Goal: Task Accomplishment & Management: Complete application form

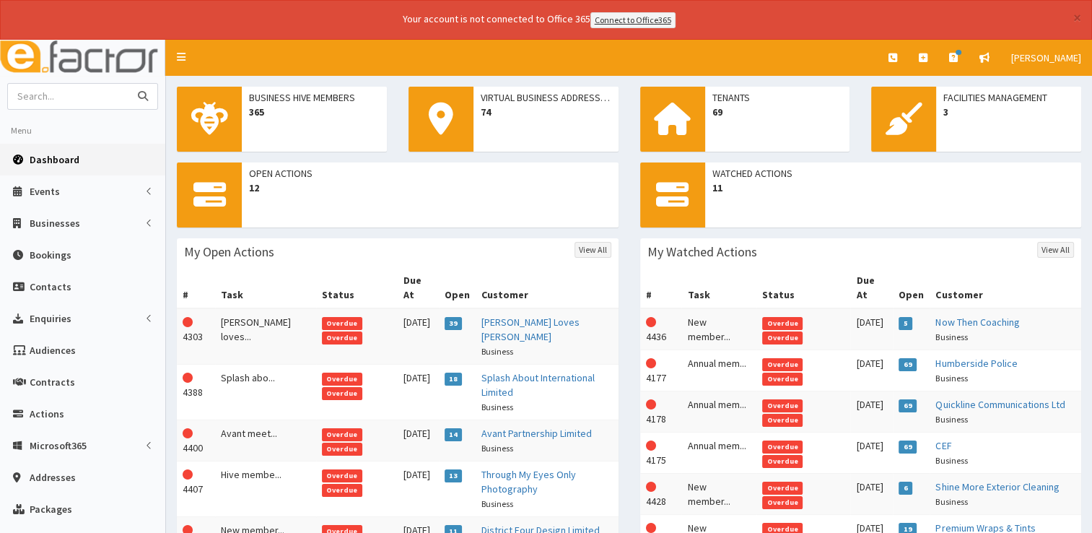
click at [105, 94] on input "text" at bounding box center [68, 96] width 121 height 25
type input "kenwick"
click at [129, 84] on button "submit" at bounding box center [143, 96] width 29 height 25
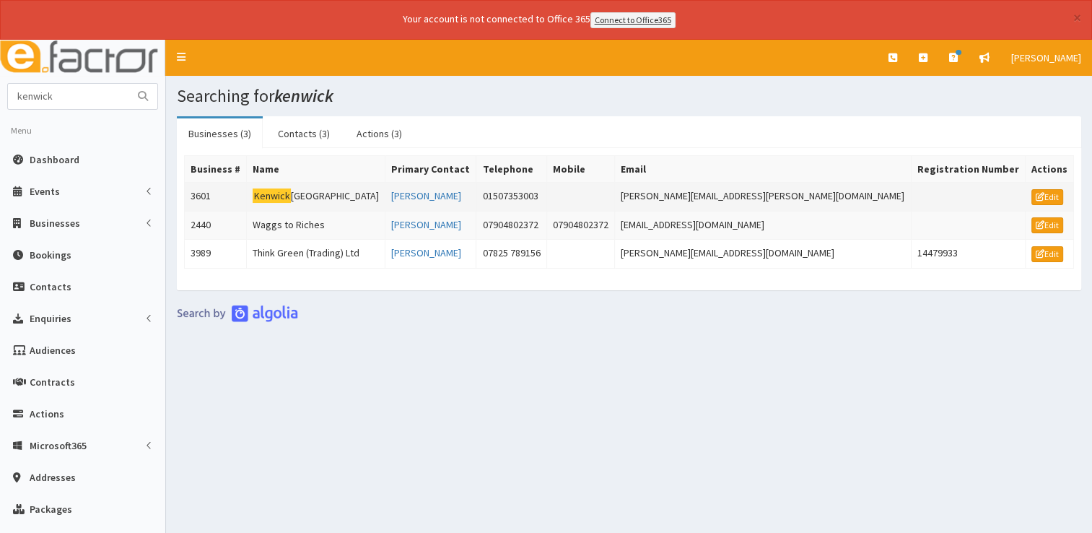
click at [332, 191] on td "Kenwick Park Hotel" at bounding box center [316, 196] width 139 height 29
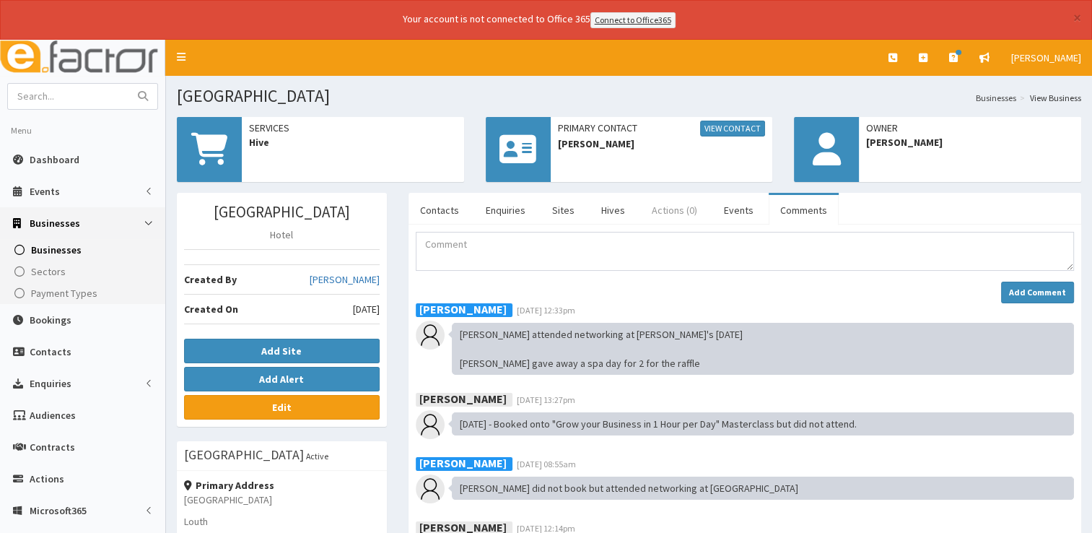
click at [666, 212] on link "Actions (0)" at bounding box center [674, 210] width 69 height 30
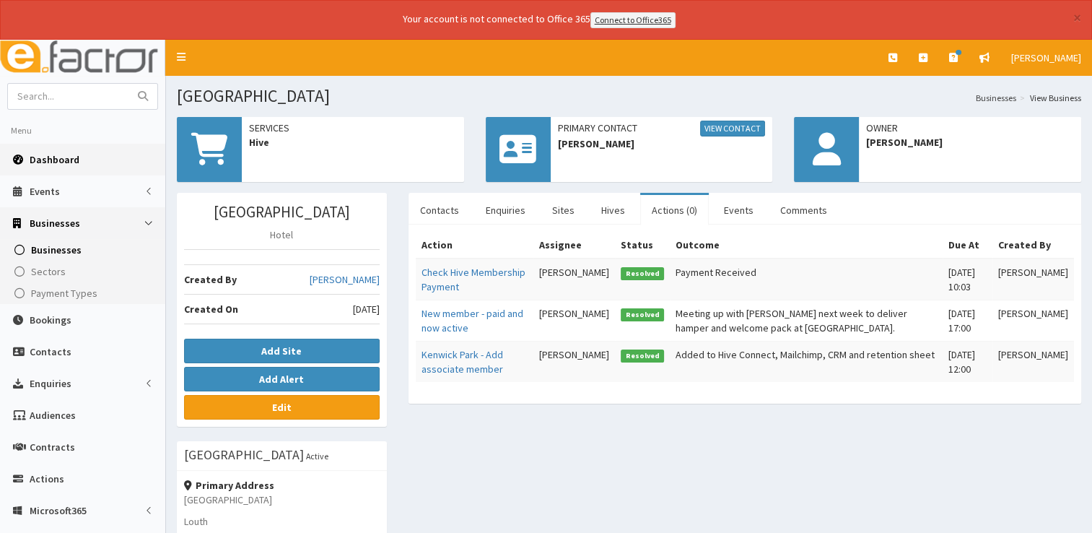
click at [48, 161] on span "Dashboard" at bounding box center [55, 159] width 50 height 13
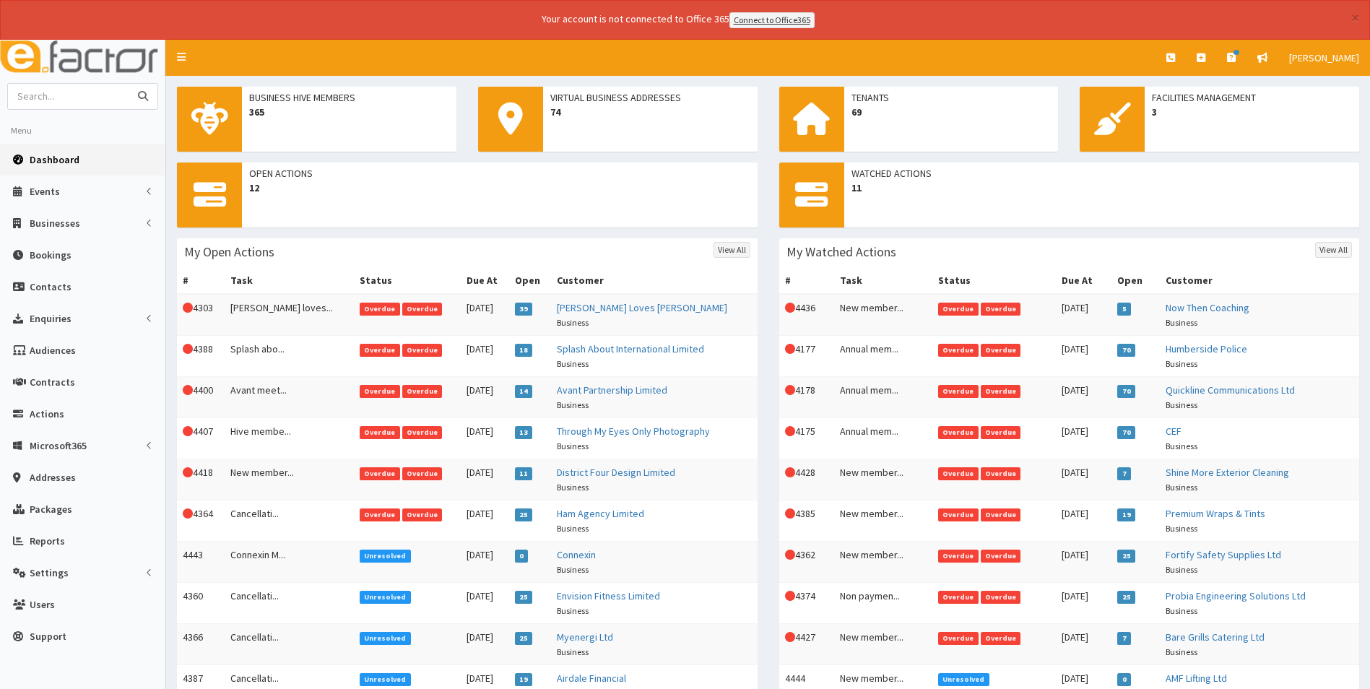
click at [90, 87] on input "text" at bounding box center [68, 96] width 121 height 25
type input "tidy"
click at [129, 84] on button "submit" at bounding box center [143, 96] width 29 height 25
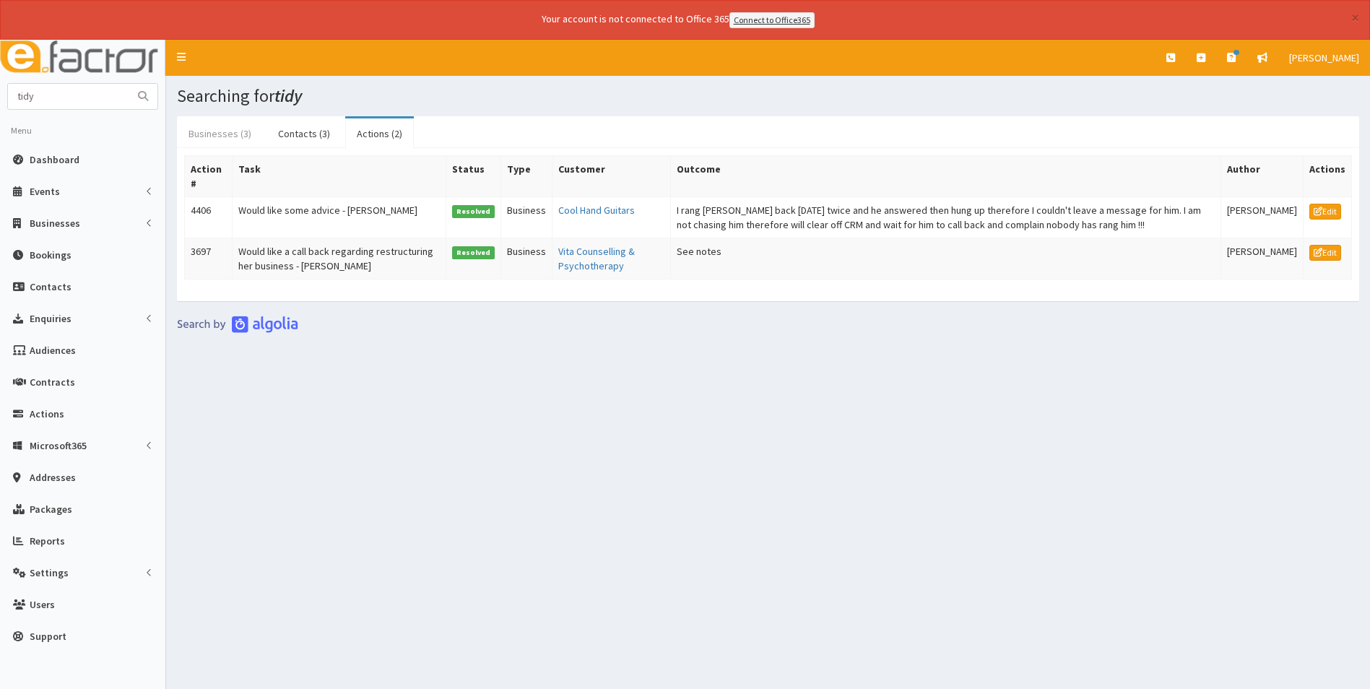
click at [215, 136] on link "Businesses (3)" at bounding box center [220, 133] width 86 height 30
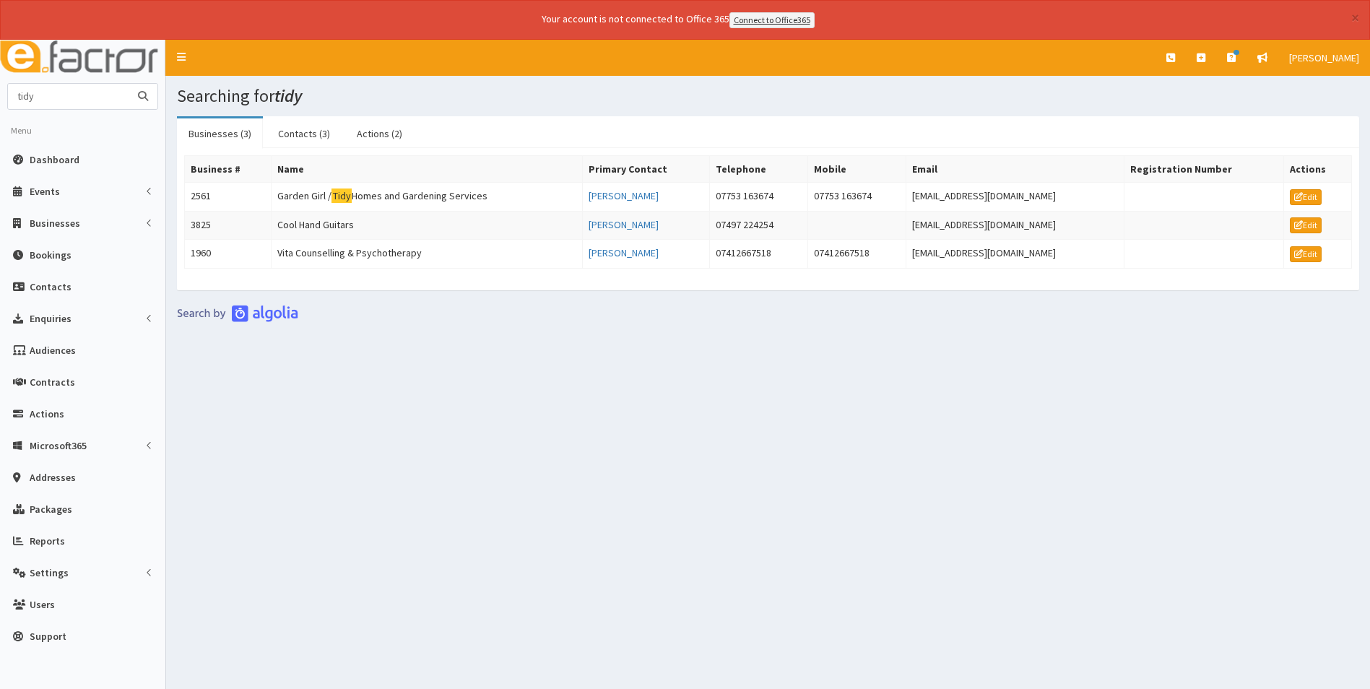
drag, startPoint x: 83, startPoint y: 101, endPoint x: -9, endPoint y: 95, distance: 91.9
click at [0, 95] on html "× Your account is not connected to Office 365 Connect to Office365 E Toggle nav…" at bounding box center [685, 364] width 1370 height 728
type input "[PERSON_NAME]"
click at [129, 84] on button "submit" at bounding box center [143, 96] width 29 height 25
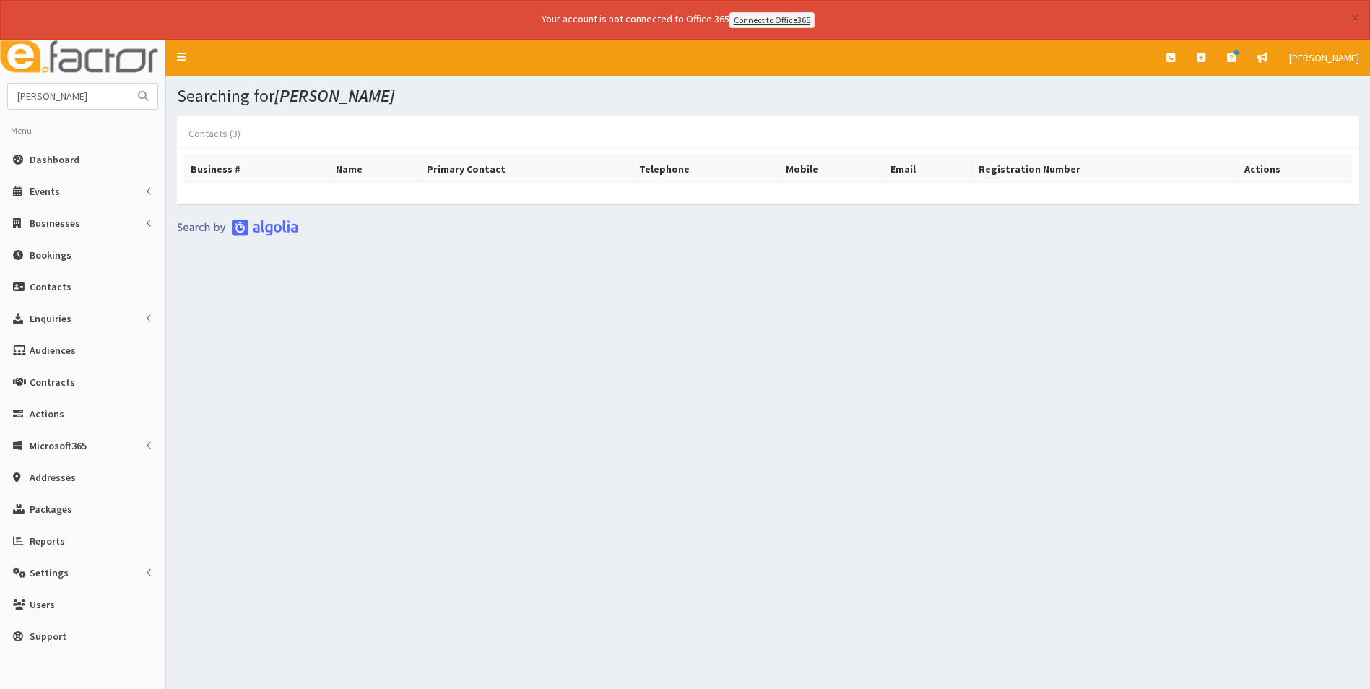
click at [206, 126] on link "Contacts (3)" at bounding box center [214, 133] width 75 height 30
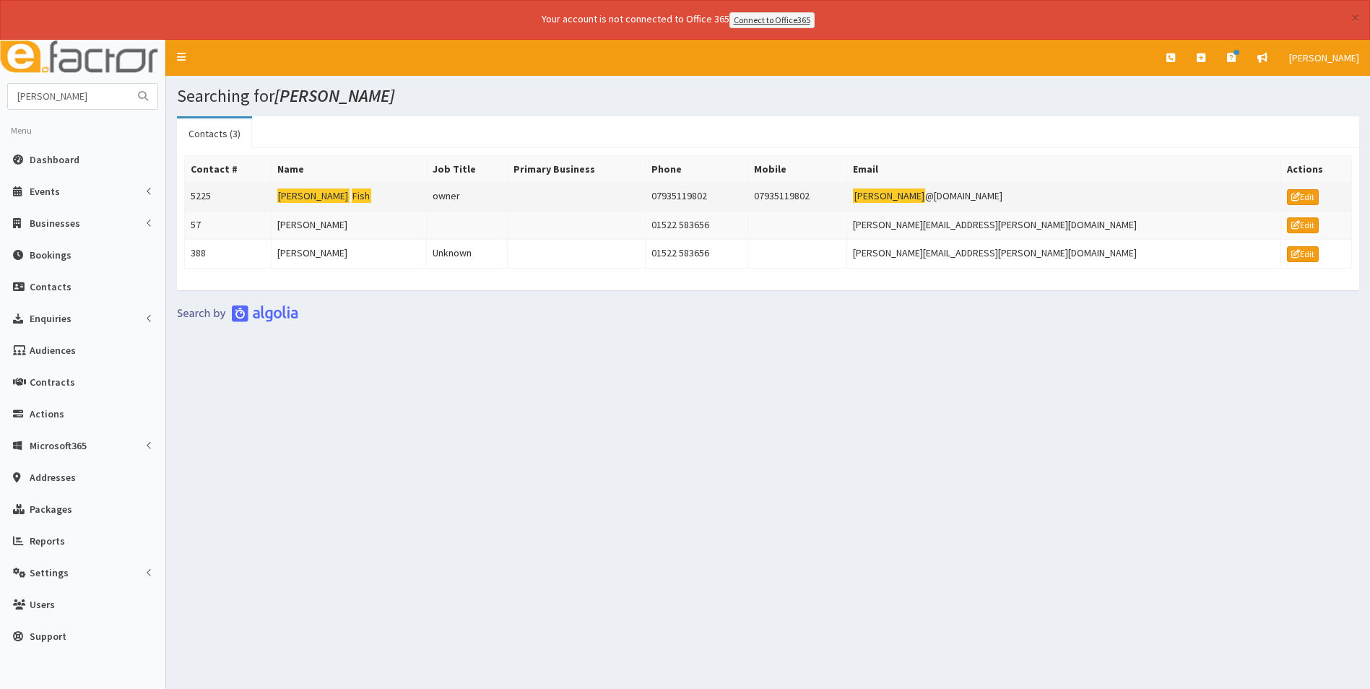
click at [352, 193] on mark "Alison" at bounding box center [361, 195] width 19 height 15
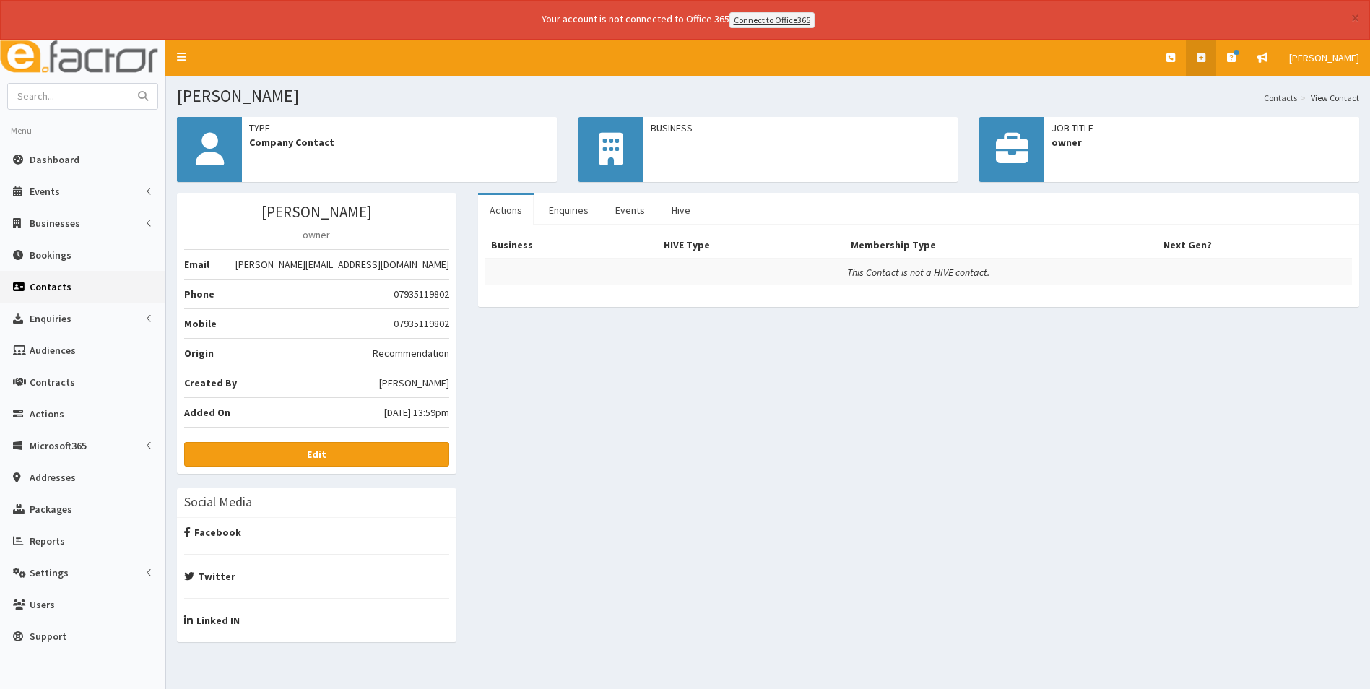
click at [1198, 53] on icon at bounding box center [1200, 58] width 9 height 10
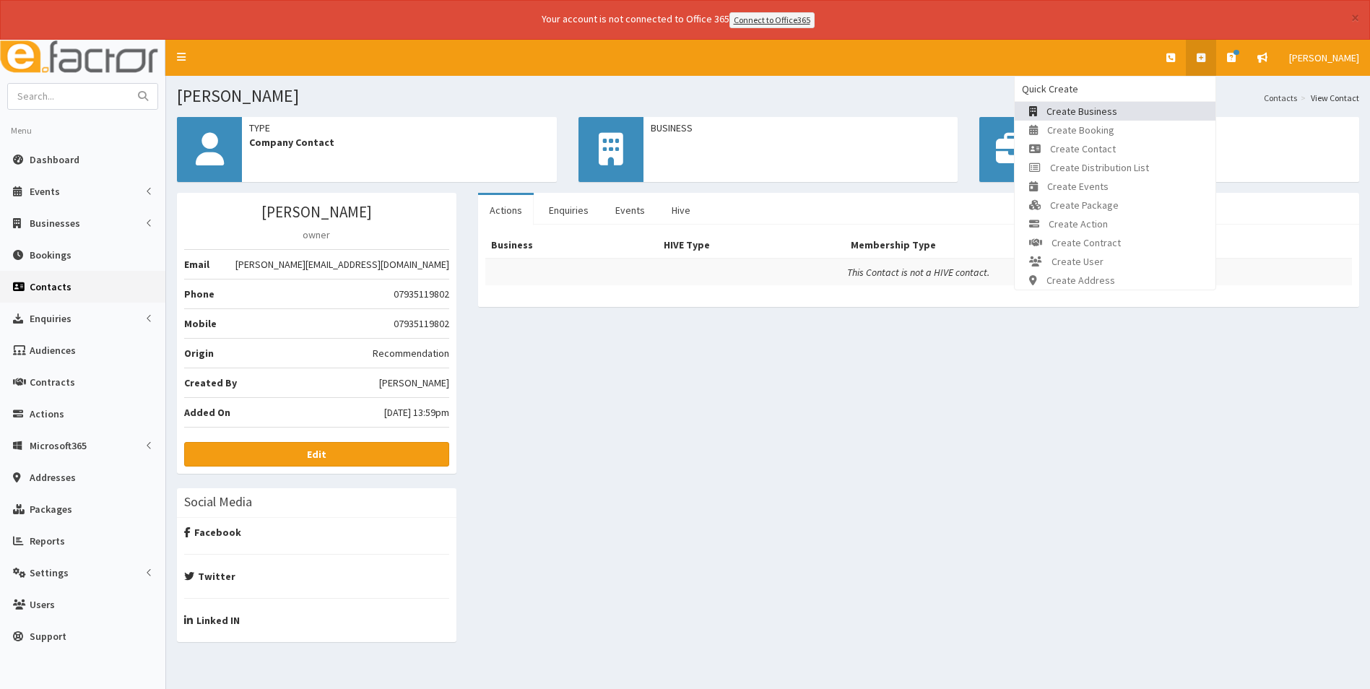
click at [1105, 110] on span "Create Business" at bounding box center [1081, 111] width 71 height 13
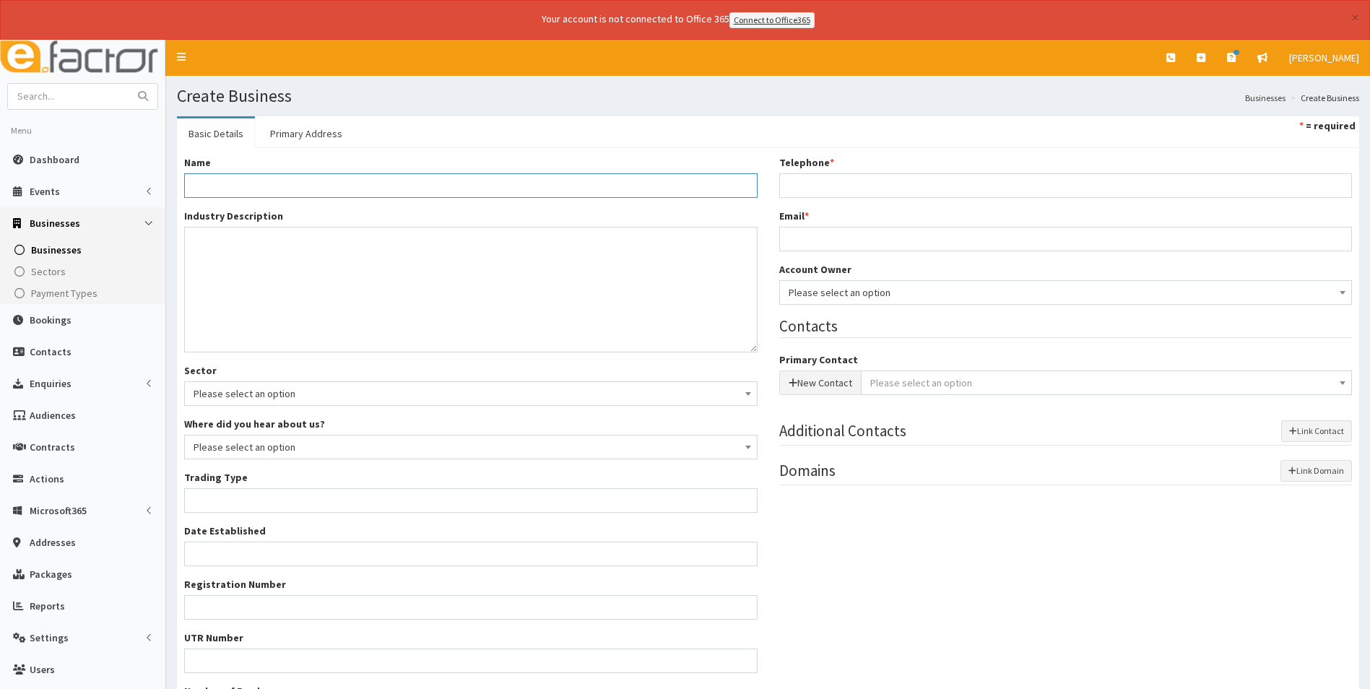
click at [430, 182] on input "Name *" at bounding box center [470, 185] width 573 height 25
type input "Tidyafuk"
click at [453, 301] on textarea "Industry Description *" at bounding box center [470, 290] width 573 height 126
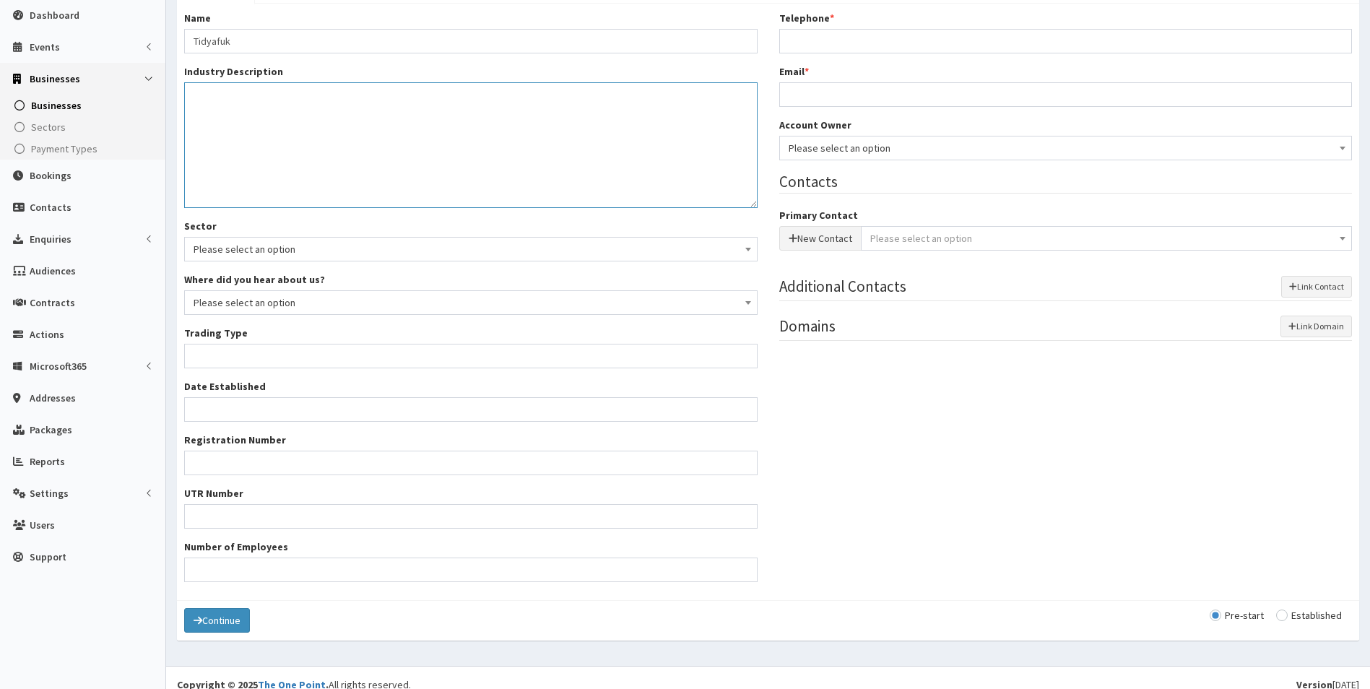
scroll to position [158, 0]
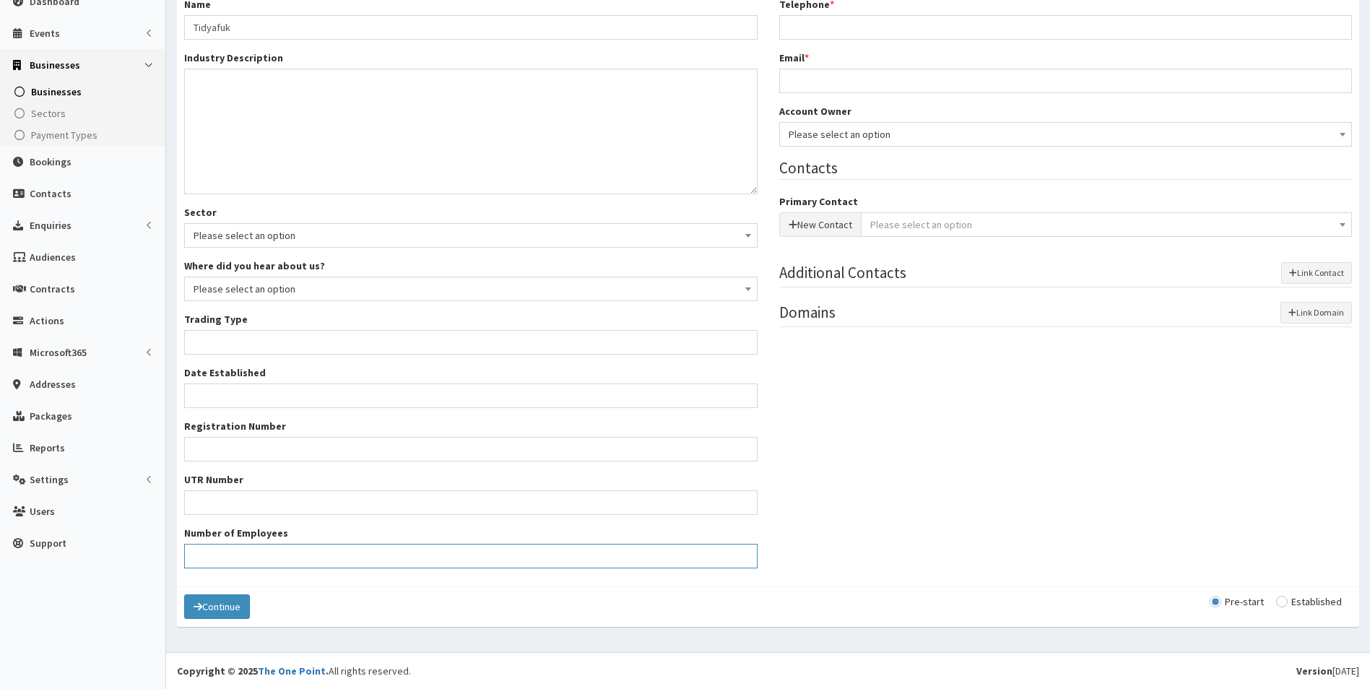
click at [248, 555] on input "Number of Employees" at bounding box center [470, 556] width 573 height 25
type input "1"
click at [950, 534] on div "Name * Tidyafuk Industry Description * Sector Please select an option Business …" at bounding box center [767, 288] width 1189 height 582
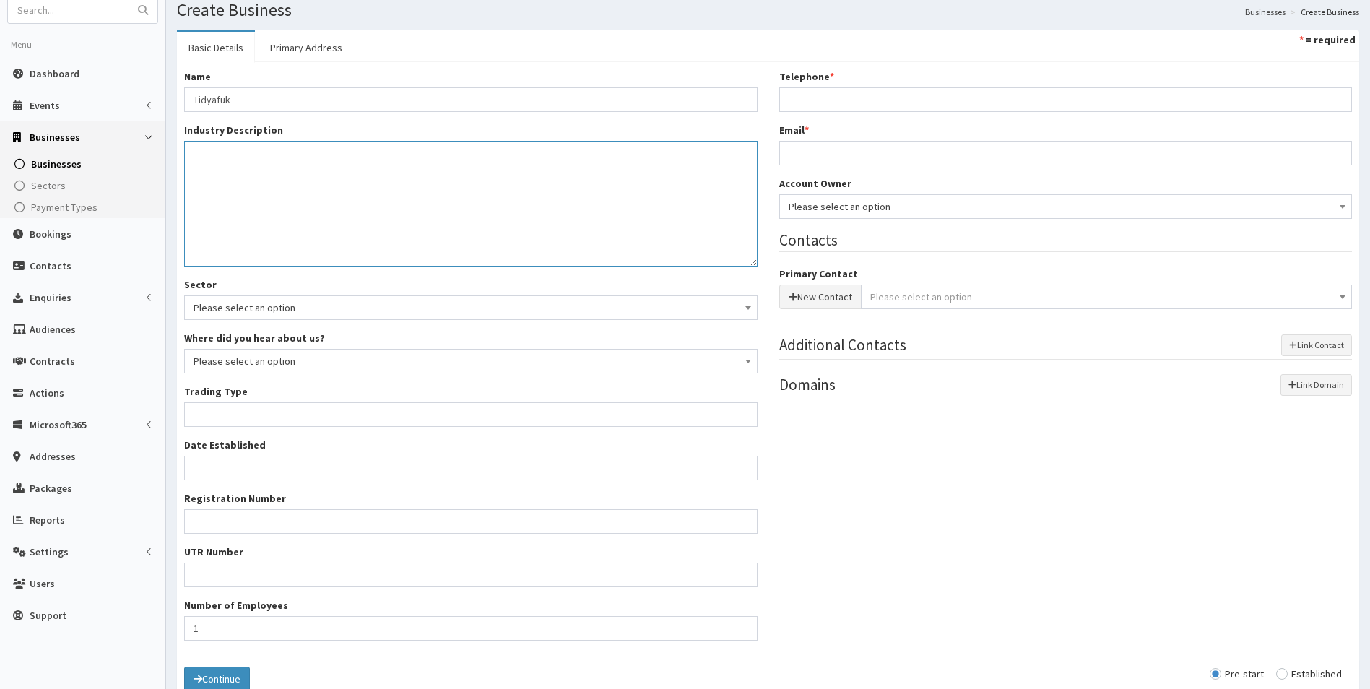
click at [251, 201] on textarea "Industry Description *" at bounding box center [470, 204] width 573 height 126
click at [831, 213] on span "Please select an option" at bounding box center [1065, 206] width 554 height 20
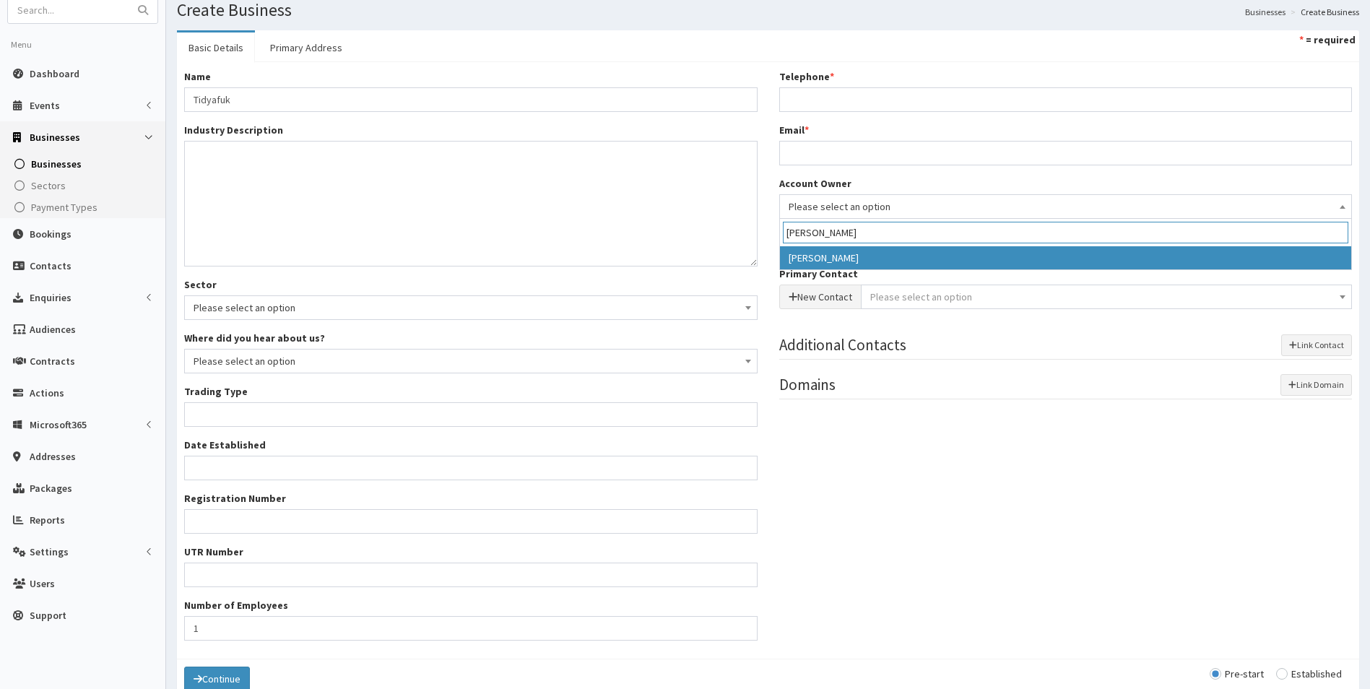
type input "laura"
select select "36"
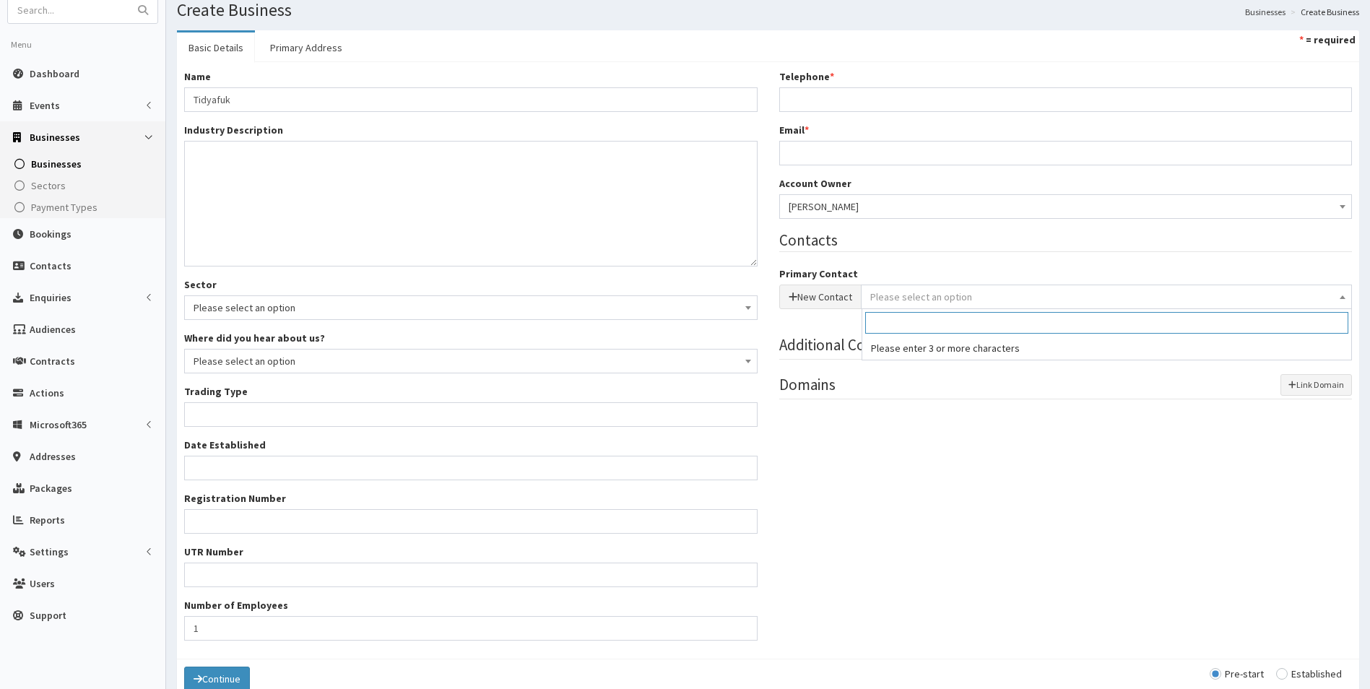
click at [895, 295] on span "Please select an option" at bounding box center [921, 296] width 102 height 13
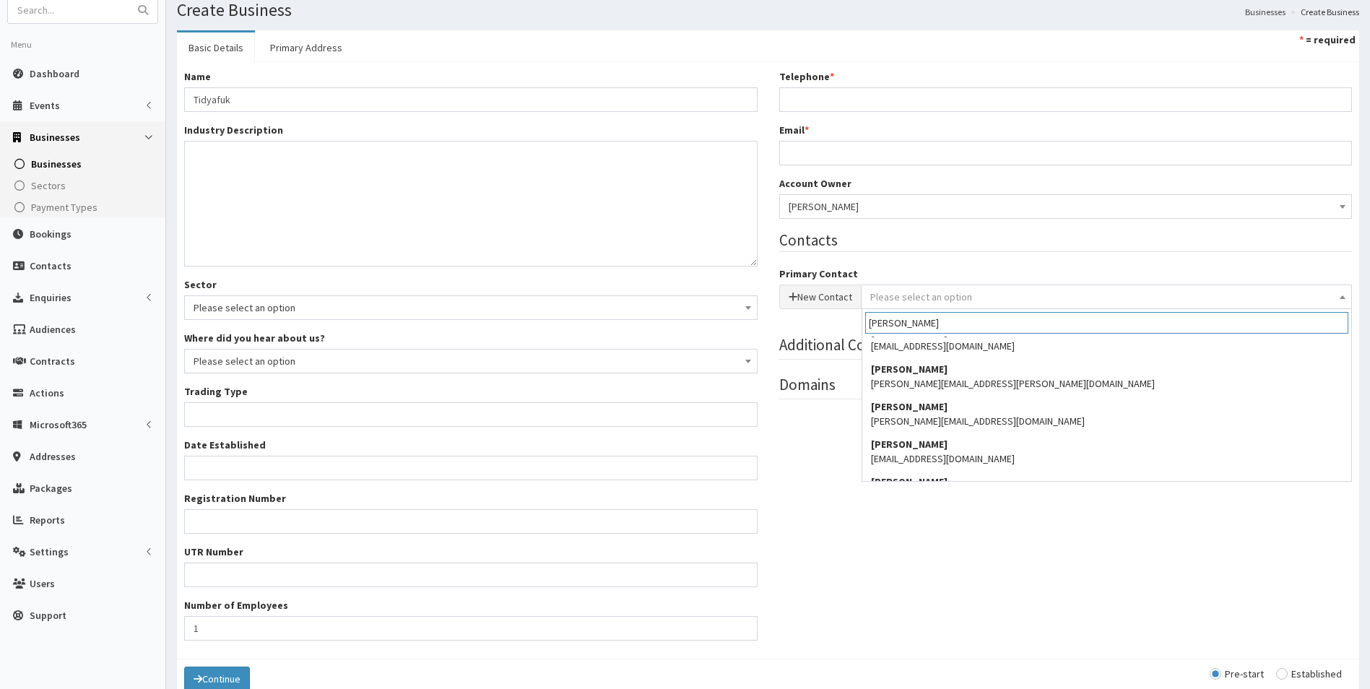
scroll to position [144, 0]
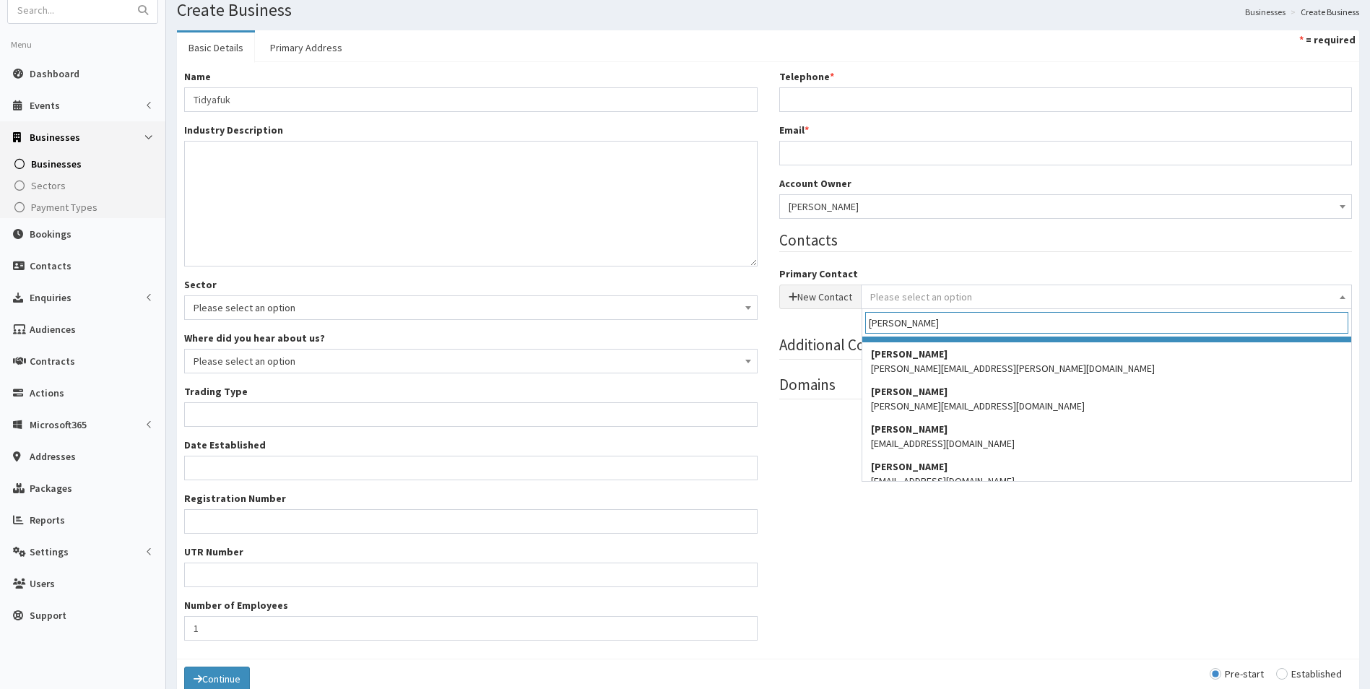
click at [950, 326] on input "alison" at bounding box center [1106, 323] width 483 height 22
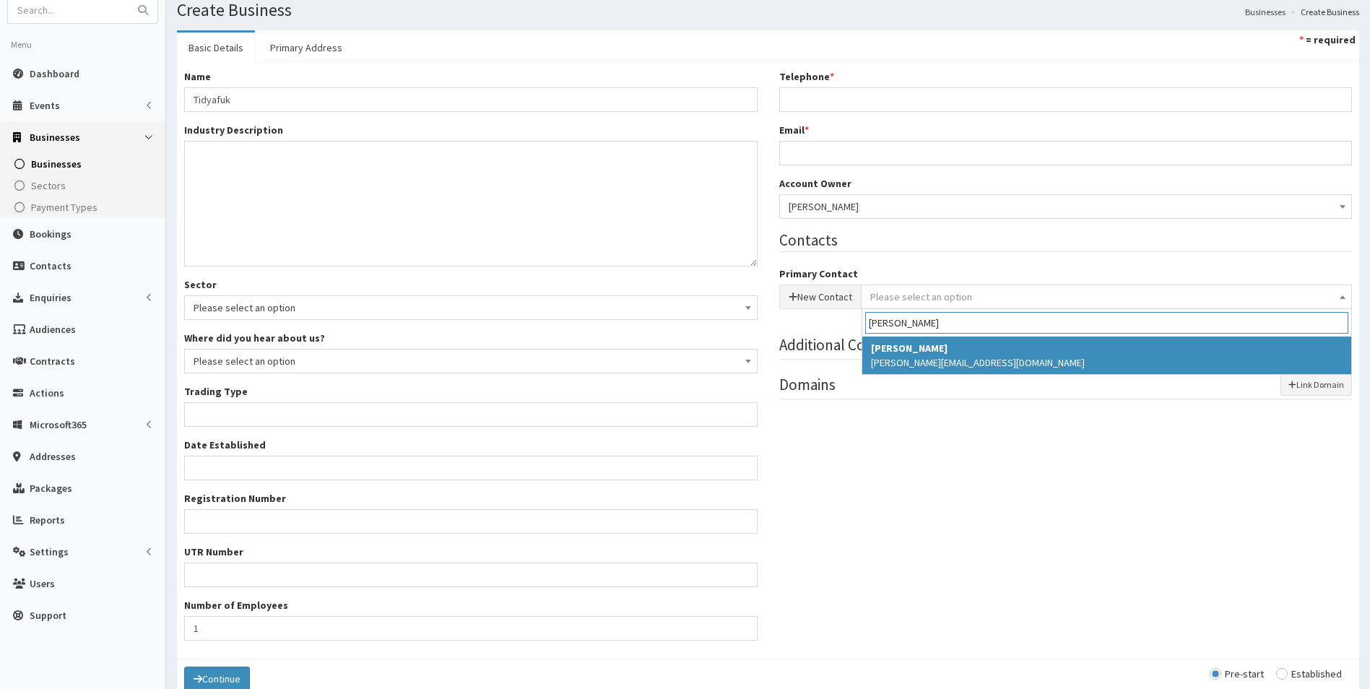
scroll to position [0, 0]
type input "alison fish"
select select "5225"
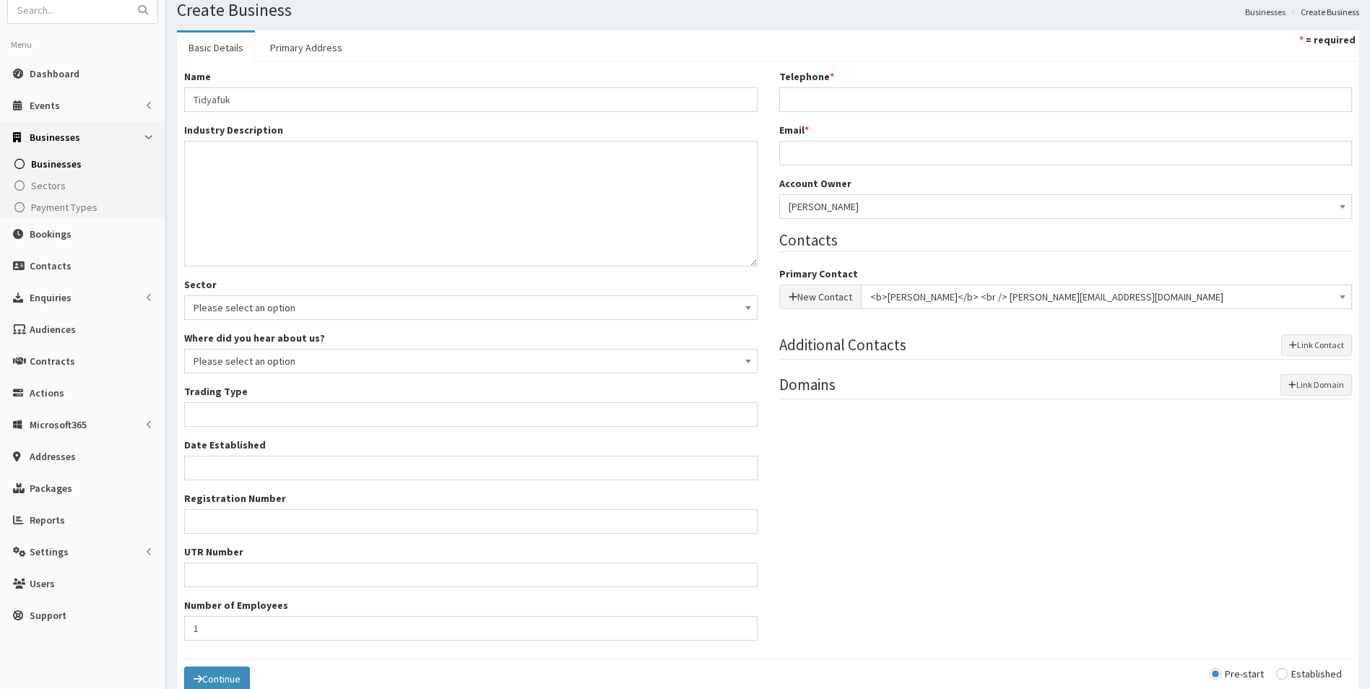
click at [998, 480] on div "Name * Tidyafuk Industry Description * Sector Please select an option Business …" at bounding box center [767, 360] width 1189 height 582
click at [824, 149] on input "Email *" at bounding box center [1065, 153] width 573 height 25
type input "alison@tidyafuk.com"
click at [804, 97] on input "Telephone *" at bounding box center [1065, 99] width 573 height 25
click at [306, 48] on link "Primary Address" at bounding box center [305, 47] width 95 height 30
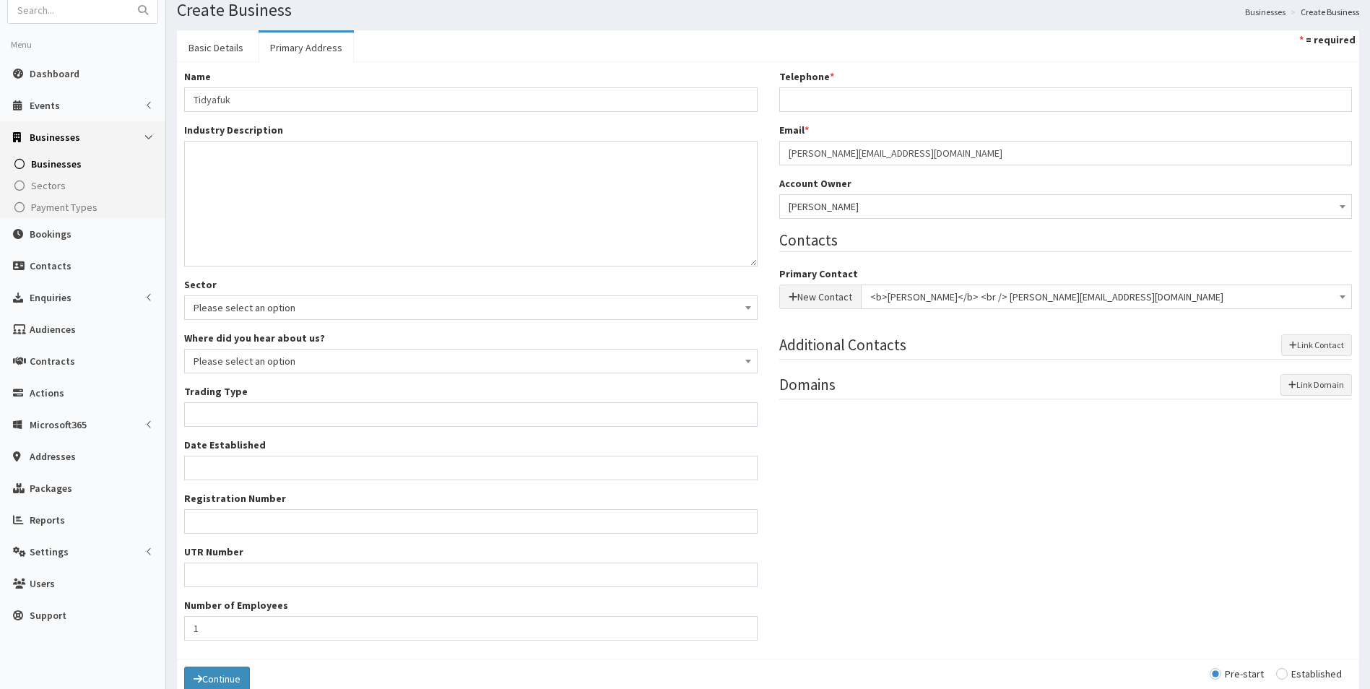
scroll to position [40, 0]
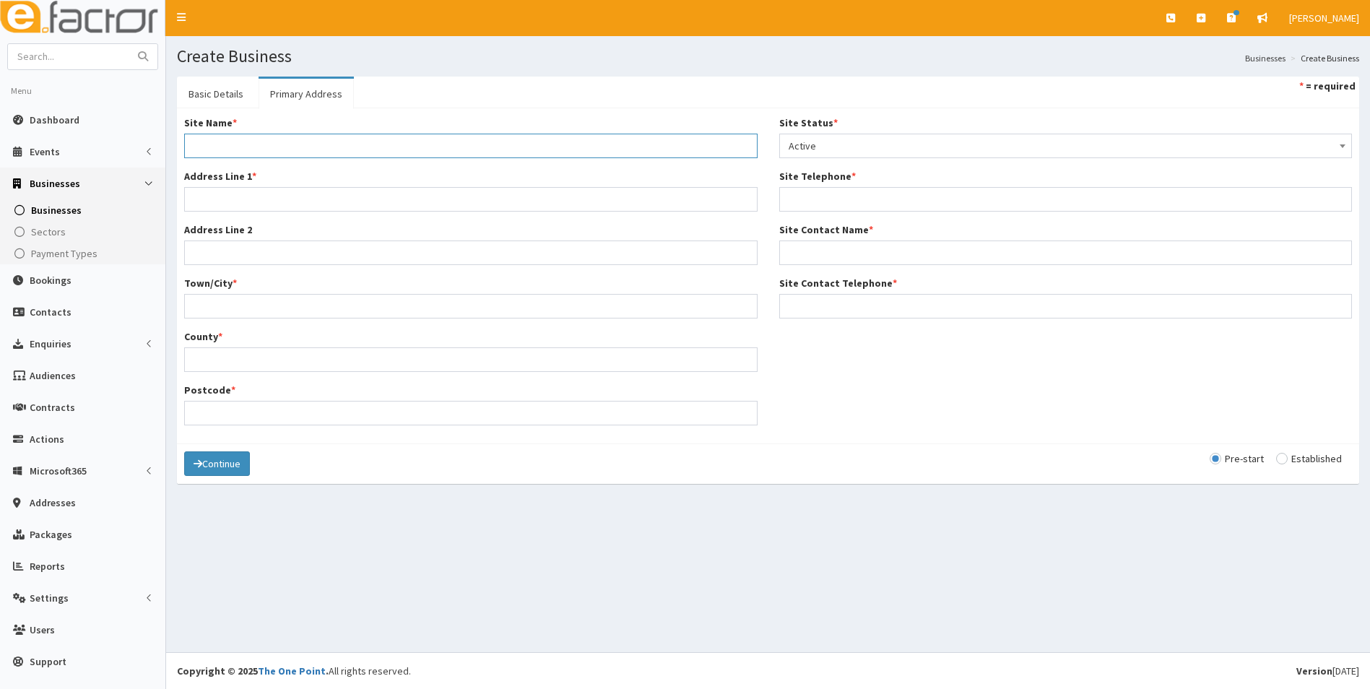
click at [223, 150] on input "Site Name *" at bounding box center [470, 146] width 573 height 25
type input "Main Office"
click at [204, 197] on input "Address Line 1 *" at bounding box center [470, 199] width 573 height 25
type input "9 East Street"
type input "Hibaldstow"
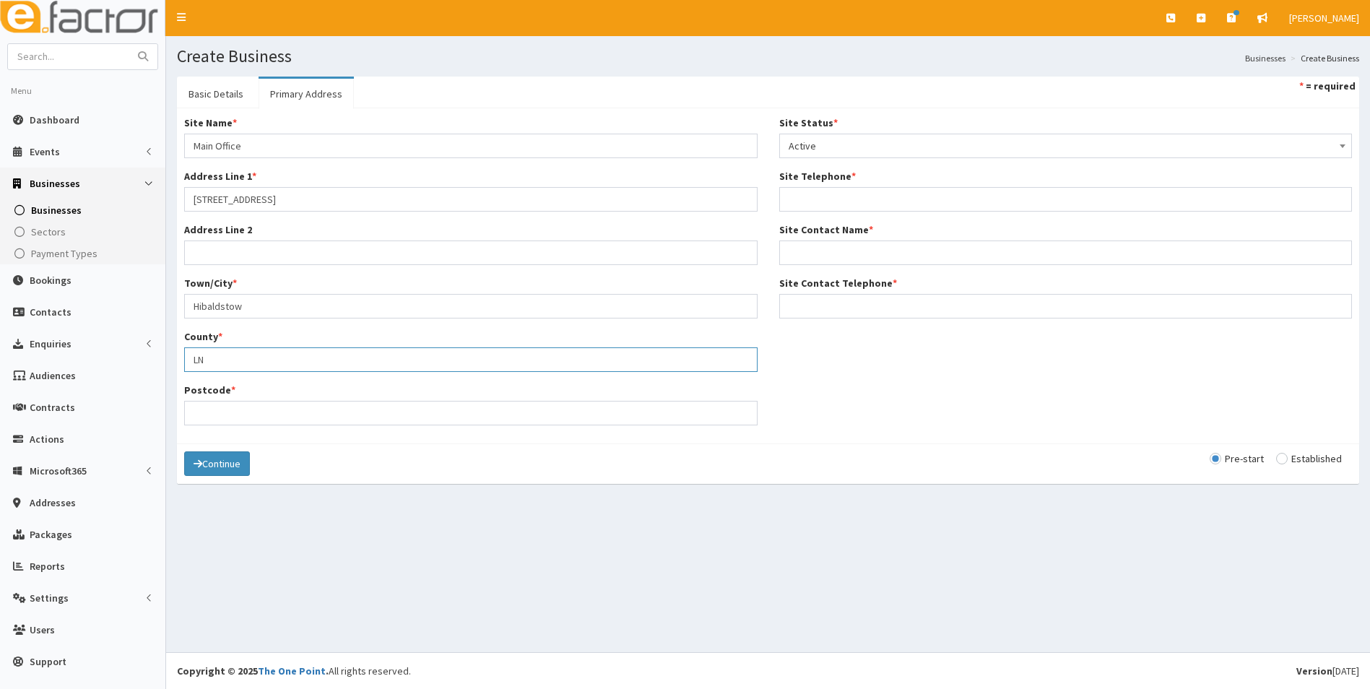
type input "L"
type input "North Lincolnshire"
type input "DN20 9EF"
click at [860, 257] on input "Site Contact Name *" at bounding box center [1065, 252] width 573 height 25
type input "Alison Fish"
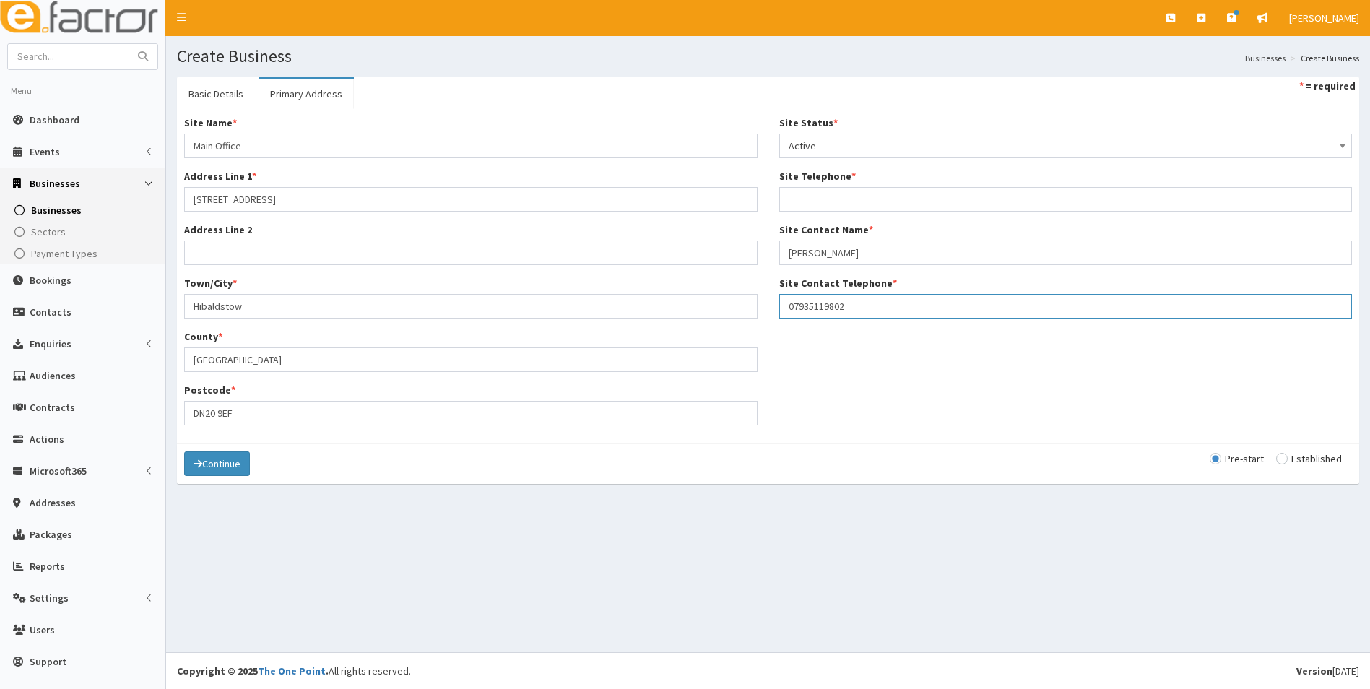
drag, startPoint x: 866, startPoint y: 302, endPoint x: 754, endPoint y: 305, distance: 111.9
click at [754, 305] on div "Site Name * Main Office Address Line 1 * 9 East Street Address Line 2 Town/City…" at bounding box center [767, 276] width 1189 height 321
type input "07935119802"
click at [808, 198] on input "Site Telephone *" at bounding box center [1065, 199] width 573 height 25
paste input "07935119802"
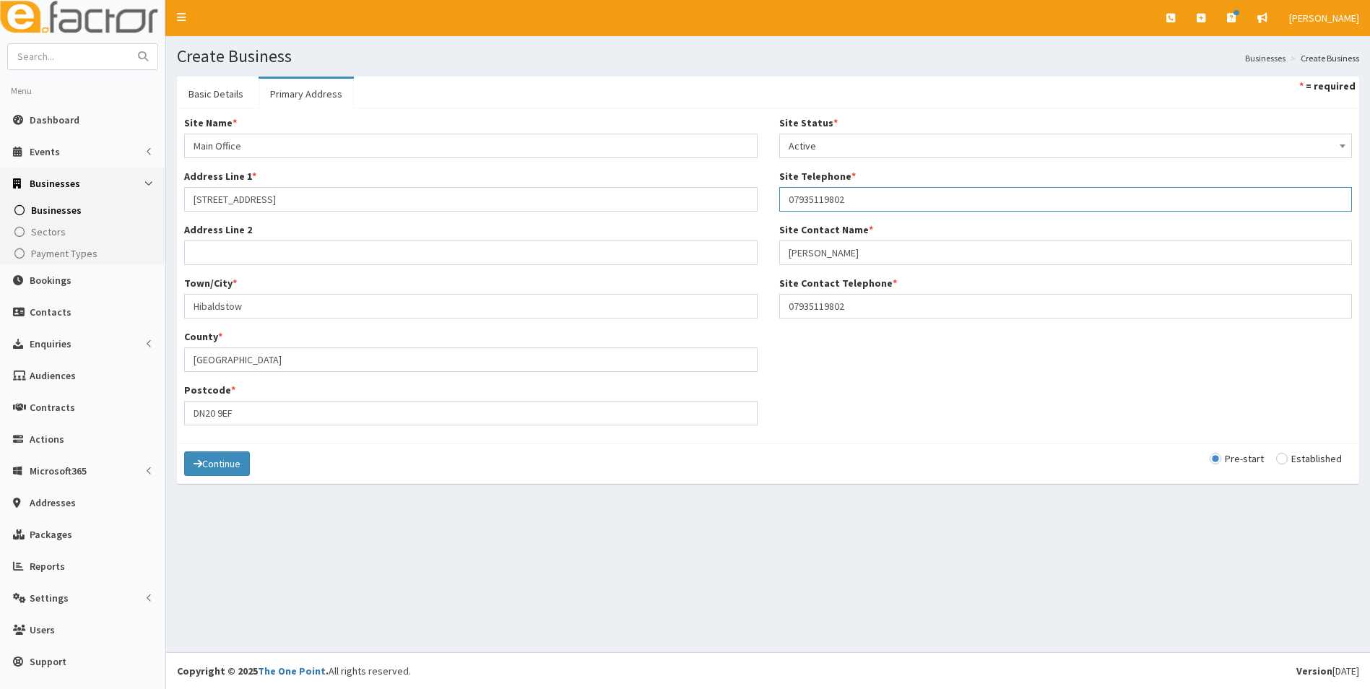
type input "07935119802"
click at [1282, 463] on input "radio" at bounding box center [1309, 458] width 66 height 10
radio input "true"
drag, startPoint x: 861, startPoint y: 302, endPoint x: 779, endPoint y: 313, distance: 82.3
click at [779, 313] on input "07935119802" at bounding box center [1065, 306] width 573 height 25
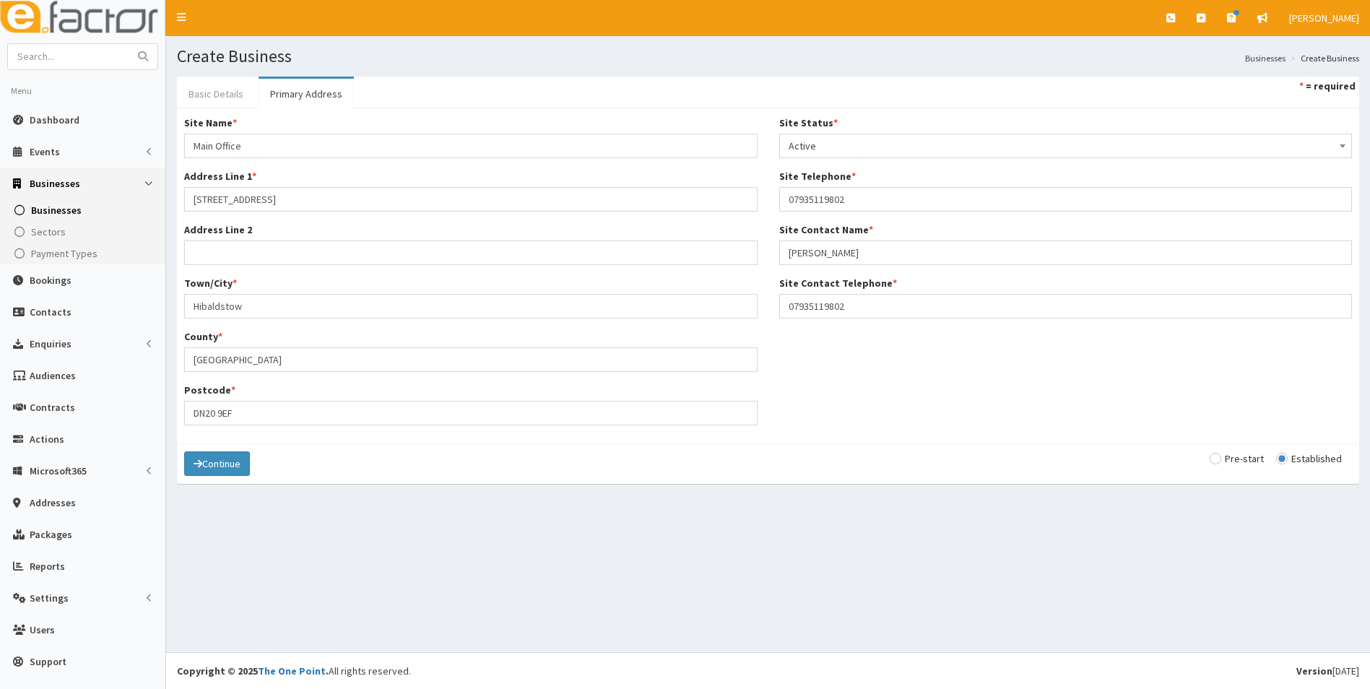
click at [197, 97] on link "Basic Details" at bounding box center [216, 94] width 78 height 30
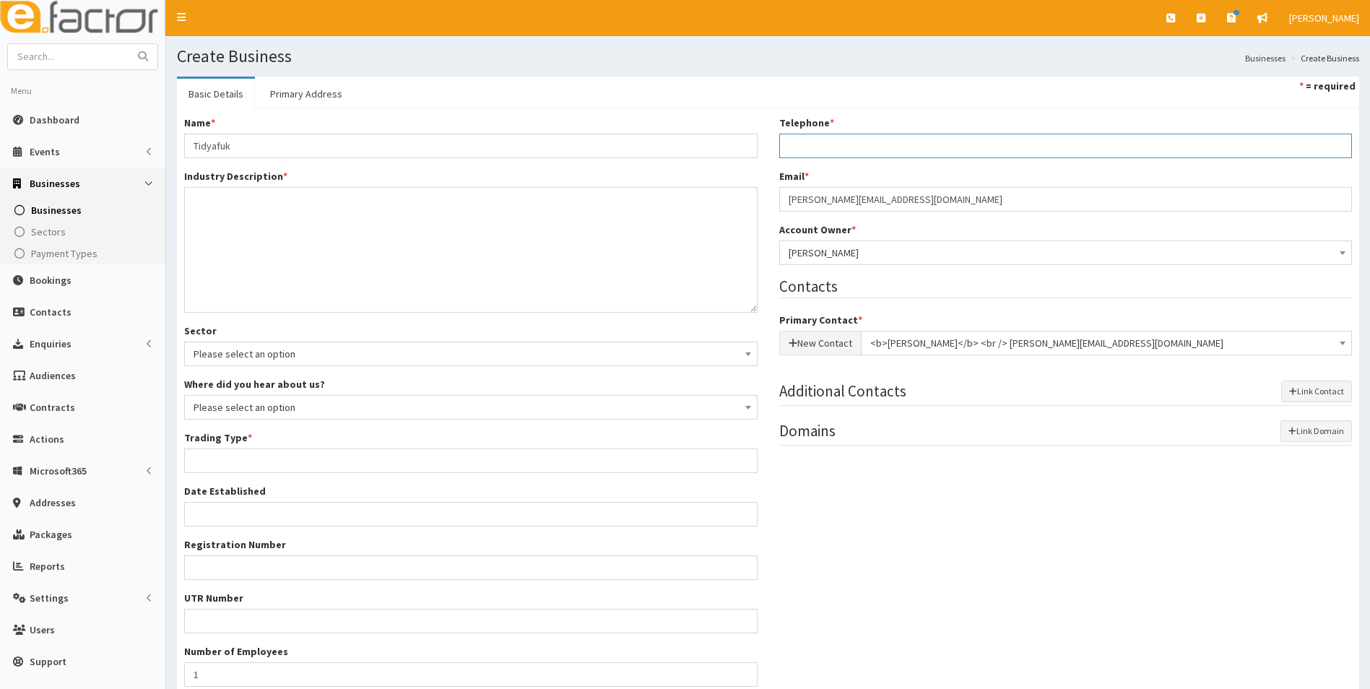
click at [814, 143] on input "Telephone *" at bounding box center [1065, 146] width 573 height 25
paste input "07935119802"
type input "07935119802"
click at [1016, 506] on div "Name * Tidyafuk Industry Description * Sector Please select an option Business …" at bounding box center [767, 407] width 1189 height 582
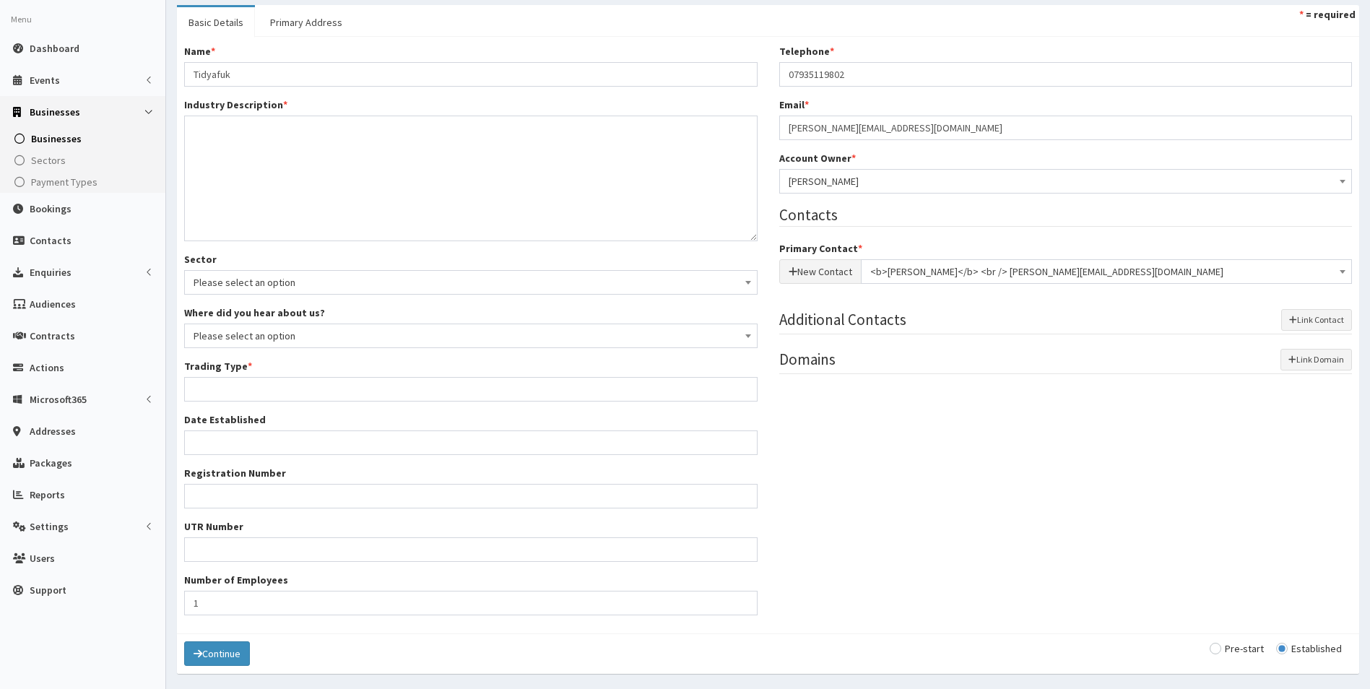
scroll to position [112, 0]
click at [222, 387] on input "Trading Type *" at bounding box center [470, 388] width 573 height 25
type input "Sole Trader"
click at [972, 550] on div "Name * Tidyafuk Industry Description * Sector Please select an option Business …" at bounding box center [767, 334] width 1189 height 582
click at [271, 175] on textarea "Industry Description *" at bounding box center [470, 178] width 573 height 126
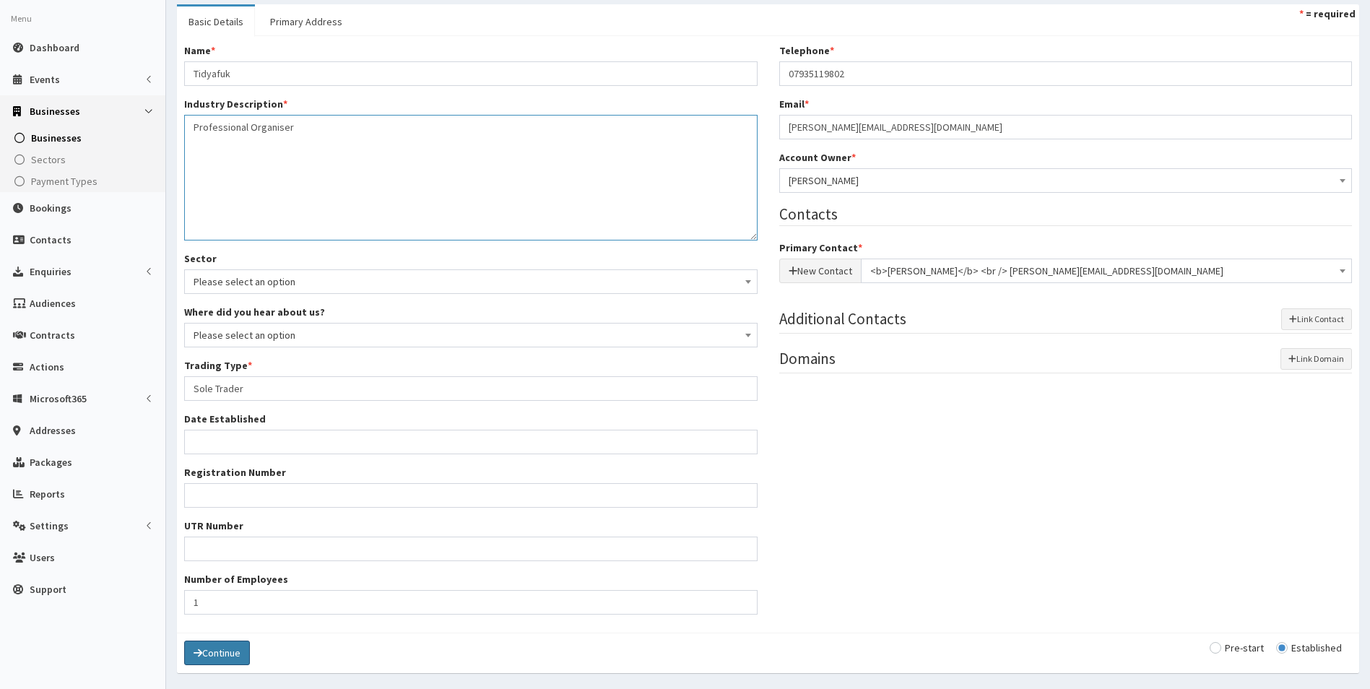
type textarea "Professional Organiser"
click at [240, 657] on button "Continue" at bounding box center [217, 652] width 66 height 25
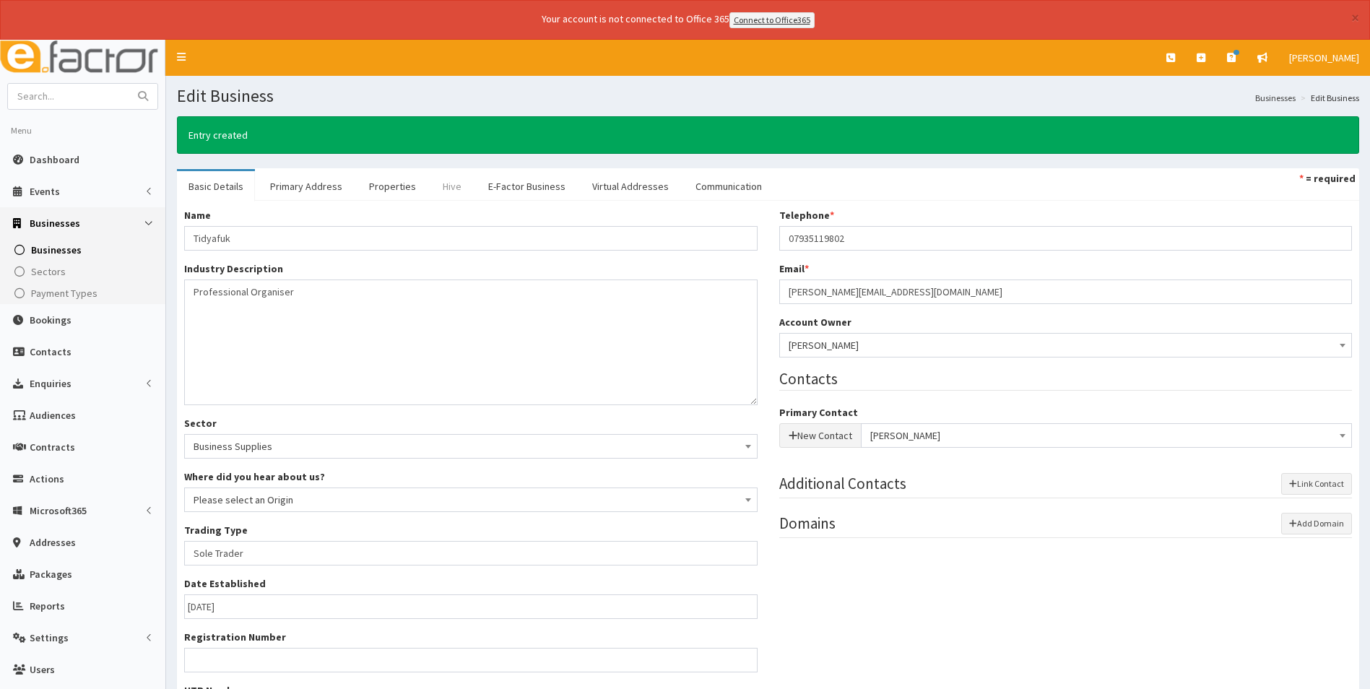
click at [453, 188] on link "Hive" at bounding box center [452, 186] width 42 height 30
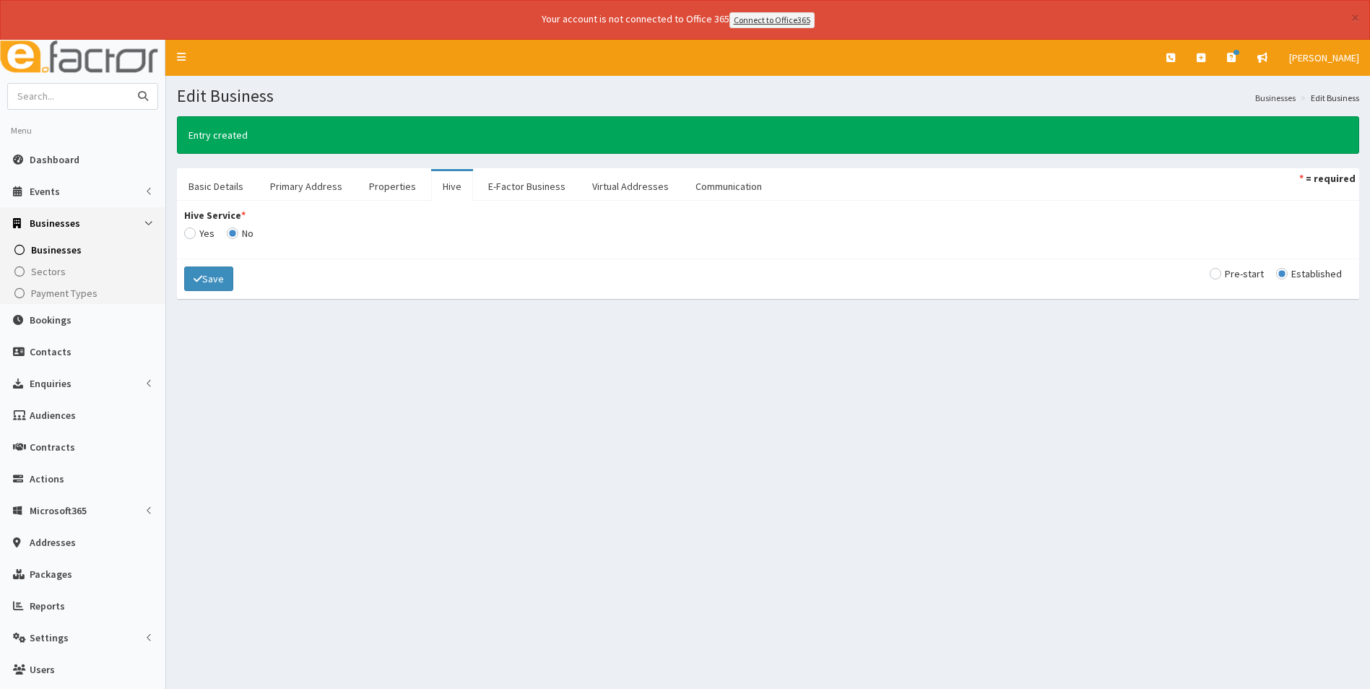
click at [72, 98] on input "text" at bounding box center [68, 96] width 121 height 25
type input "tidyafuk"
click at [129, 84] on button "submit" at bounding box center [143, 96] width 29 height 25
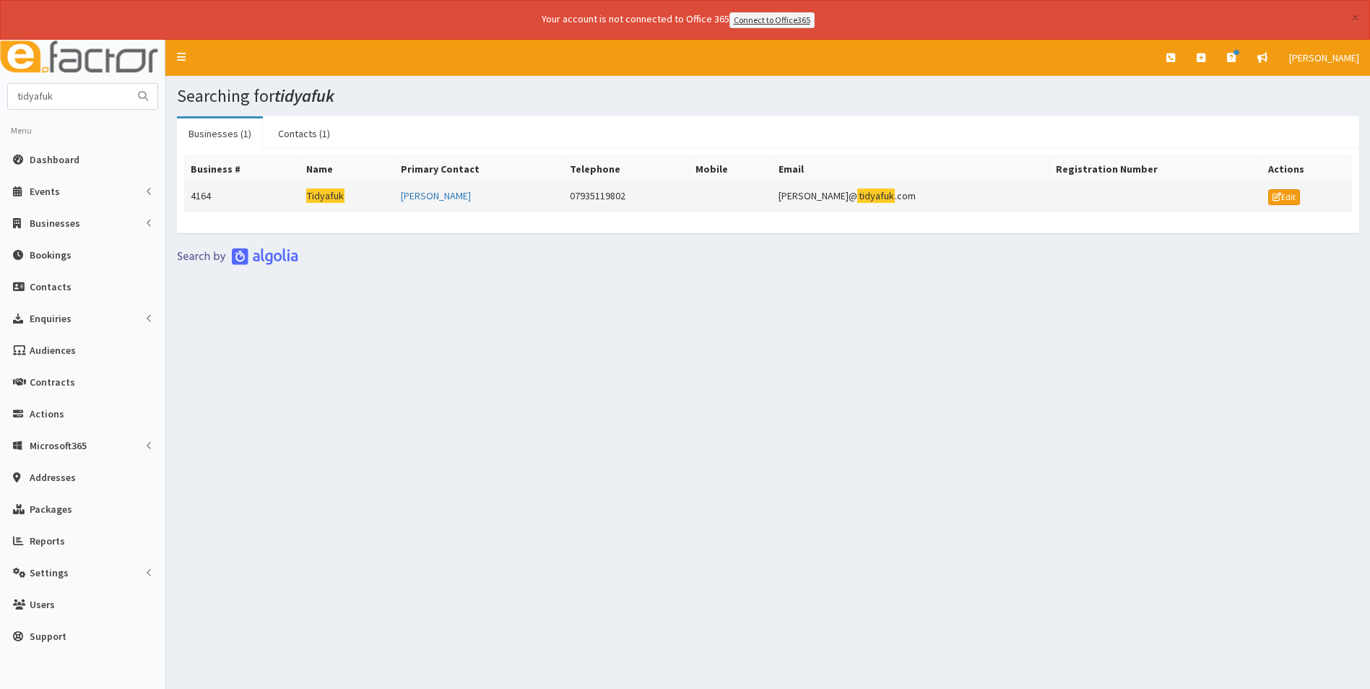
click at [319, 193] on mark "Tidyafuk" at bounding box center [325, 195] width 39 height 15
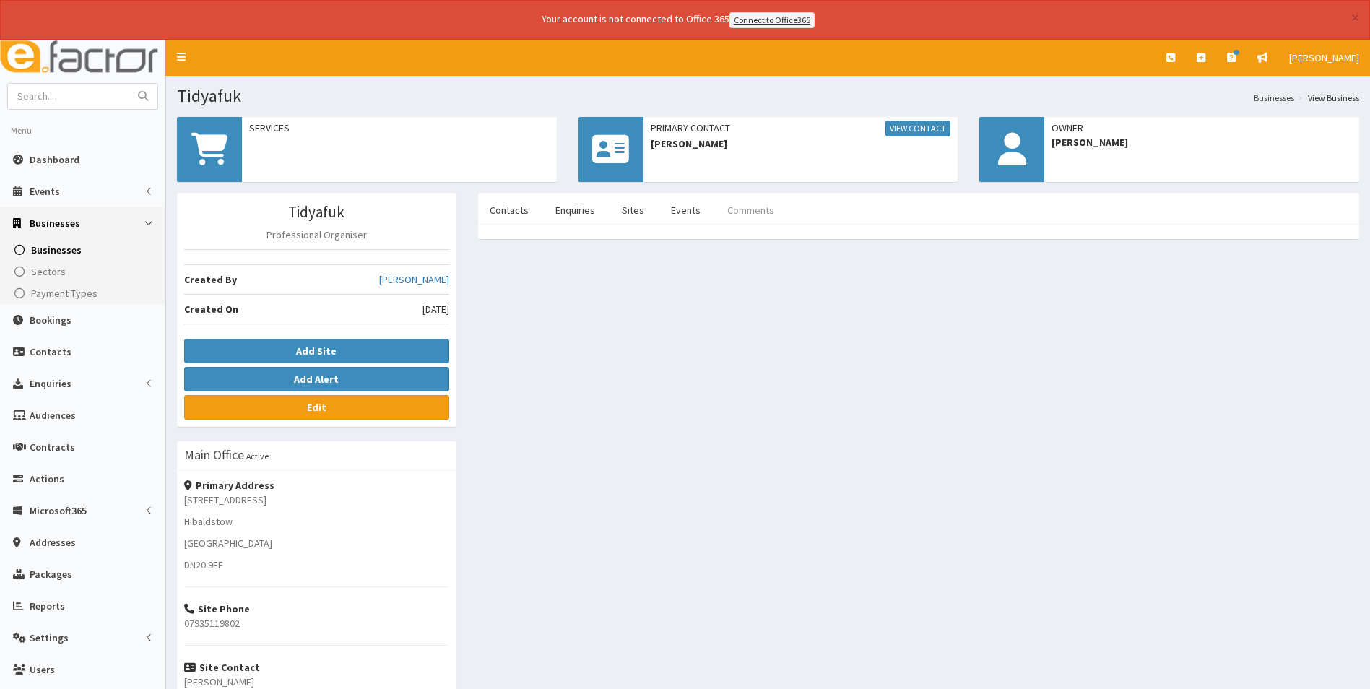
click at [747, 214] on link "Comments" at bounding box center [750, 210] width 70 height 30
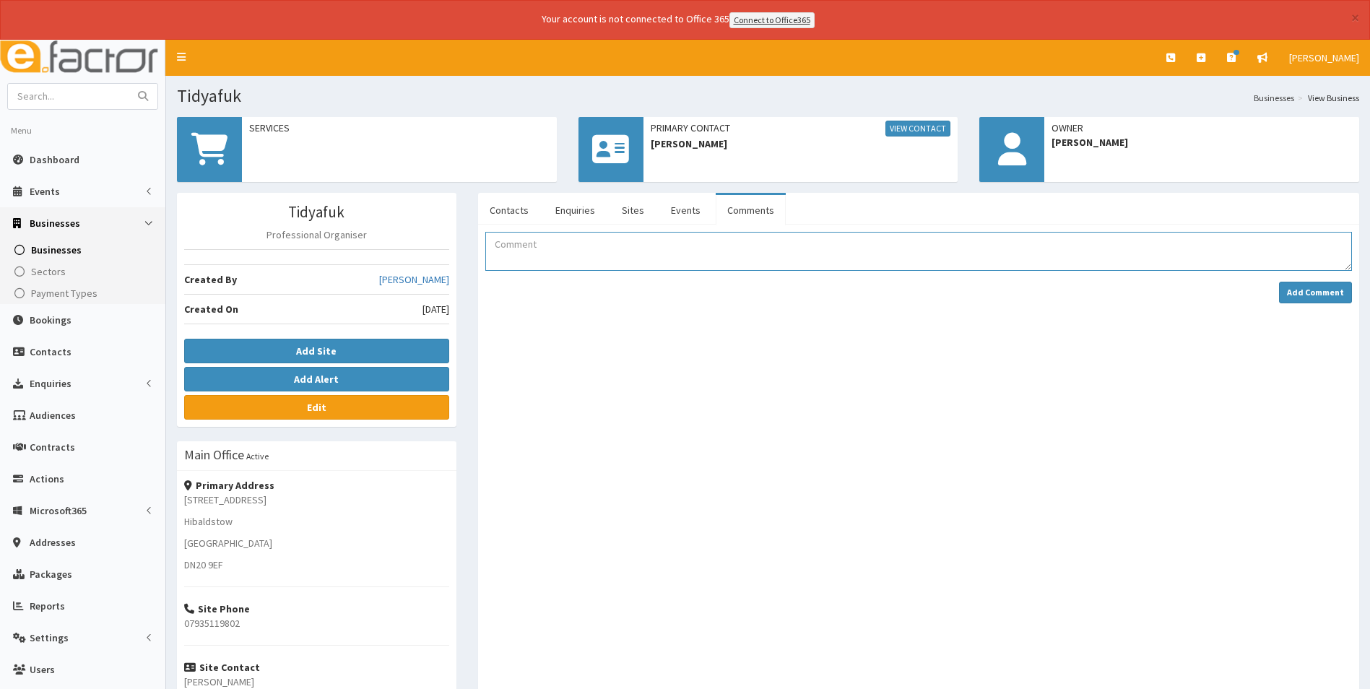
click at [557, 258] on textarea "Comment" at bounding box center [918, 251] width 866 height 39
type textarea "Membership form received through the website Form saved in folder Sent to [PERS…"
click at [630, 325] on div at bounding box center [918, 550] width 866 height 495
click at [1289, 290] on button "Add Comment" at bounding box center [1315, 293] width 73 height 22
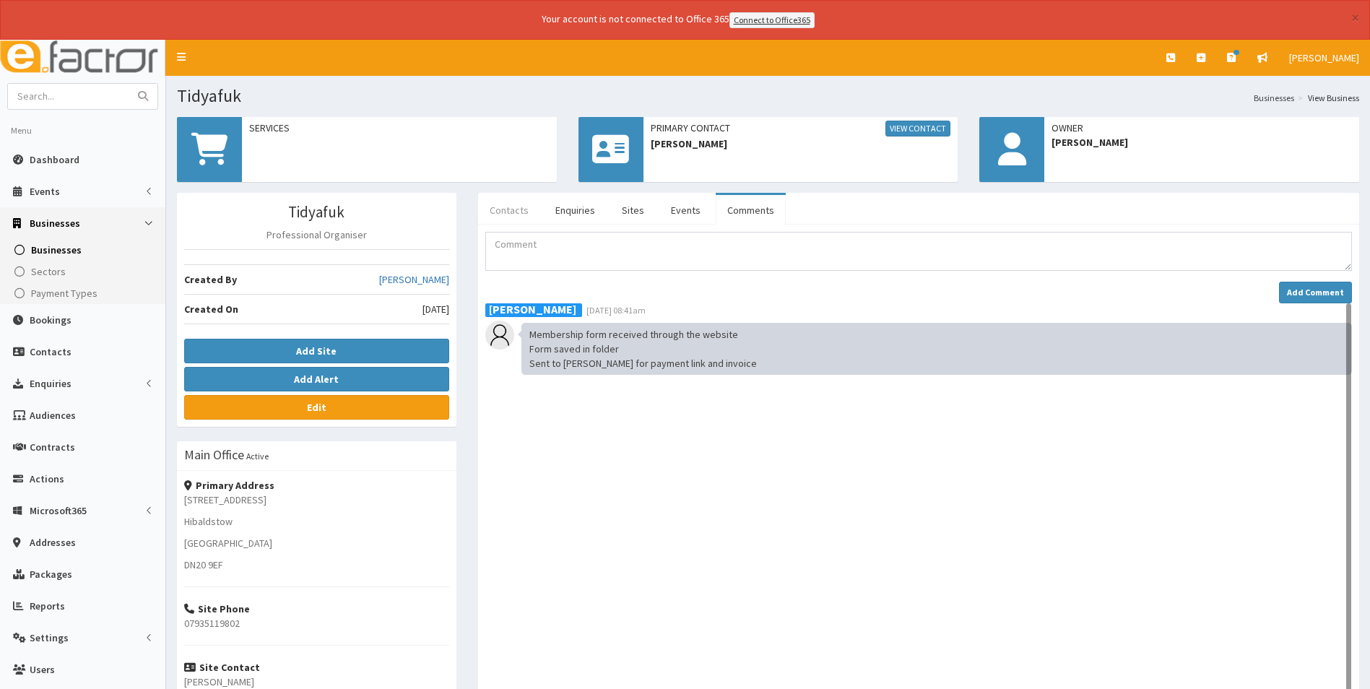
click at [515, 208] on link "Contacts" at bounding box center [509, 210] width 62 height 30
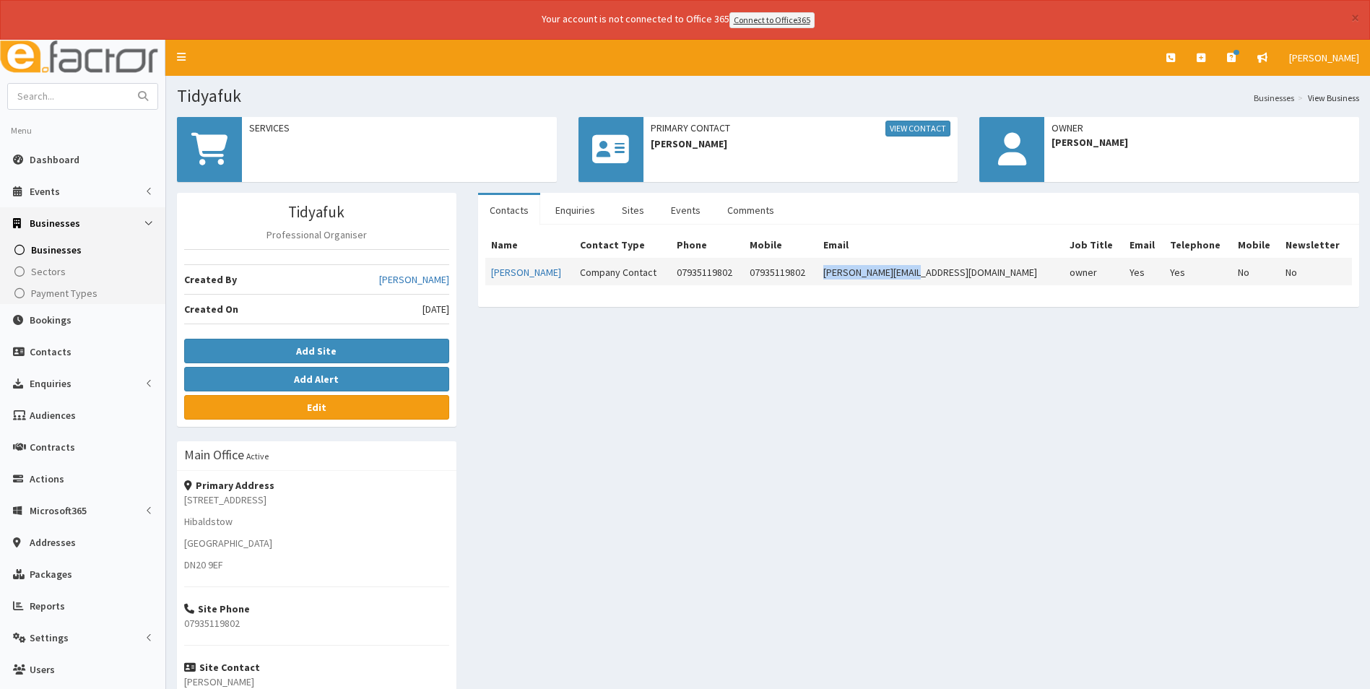
drag, startPoint x: 966, startPoint y: 270, endPoint x: 887, endPoint y: 278, distance: 79.1
click at [874, 279] on td "[PERSON_NAME][EMAIL_ADDRESS][DOMAIN_NAME]" at bounding box center [940, 271] width 246 height 27
copy td "[PERSON_NAME][EMAIL_ADDRESS][DOMAIN_NAME]"
click at [743, 216] on link "Comments" at bounding box center [750, 210] width 70 height 30
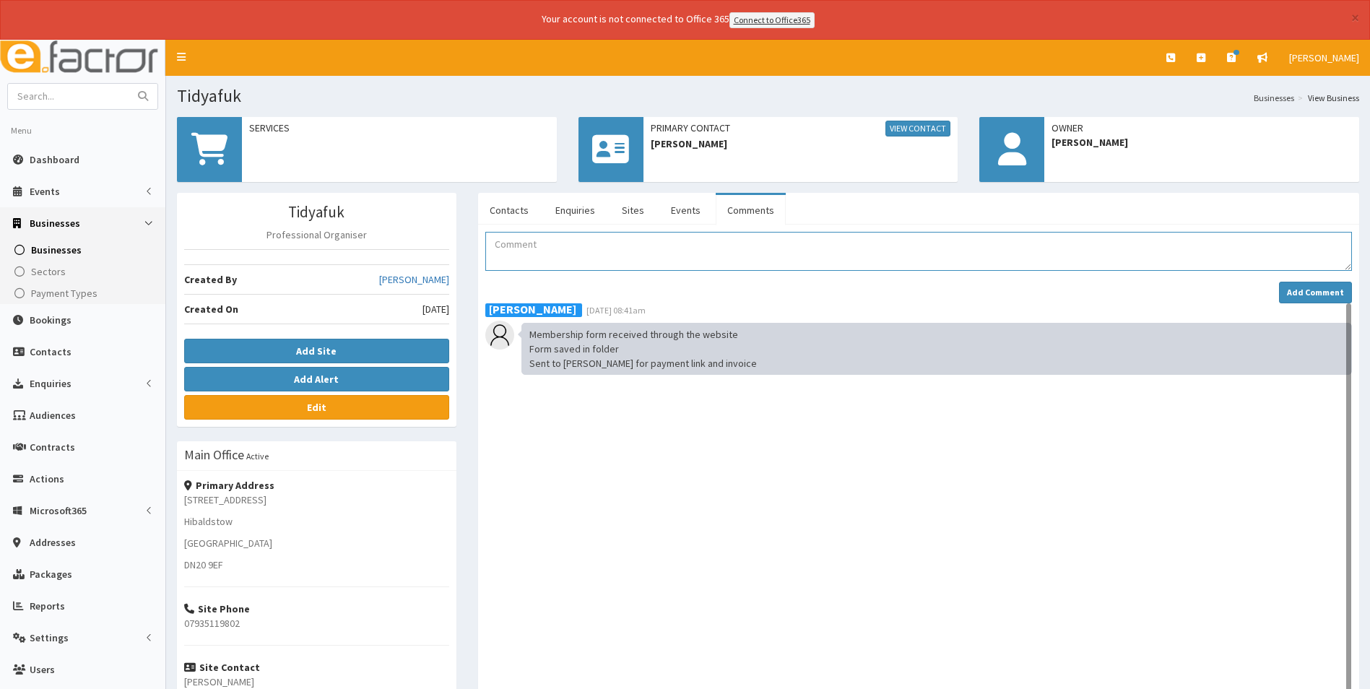
click at [530, 254] on textarea "Comment" at bounding box center [918, 251] width 866 height 39
type textarea "Email 1 with payment link sent"
click at [1325, 295] on strong "Add Comment" at bounding box center [1315, 292] width 57 height 11
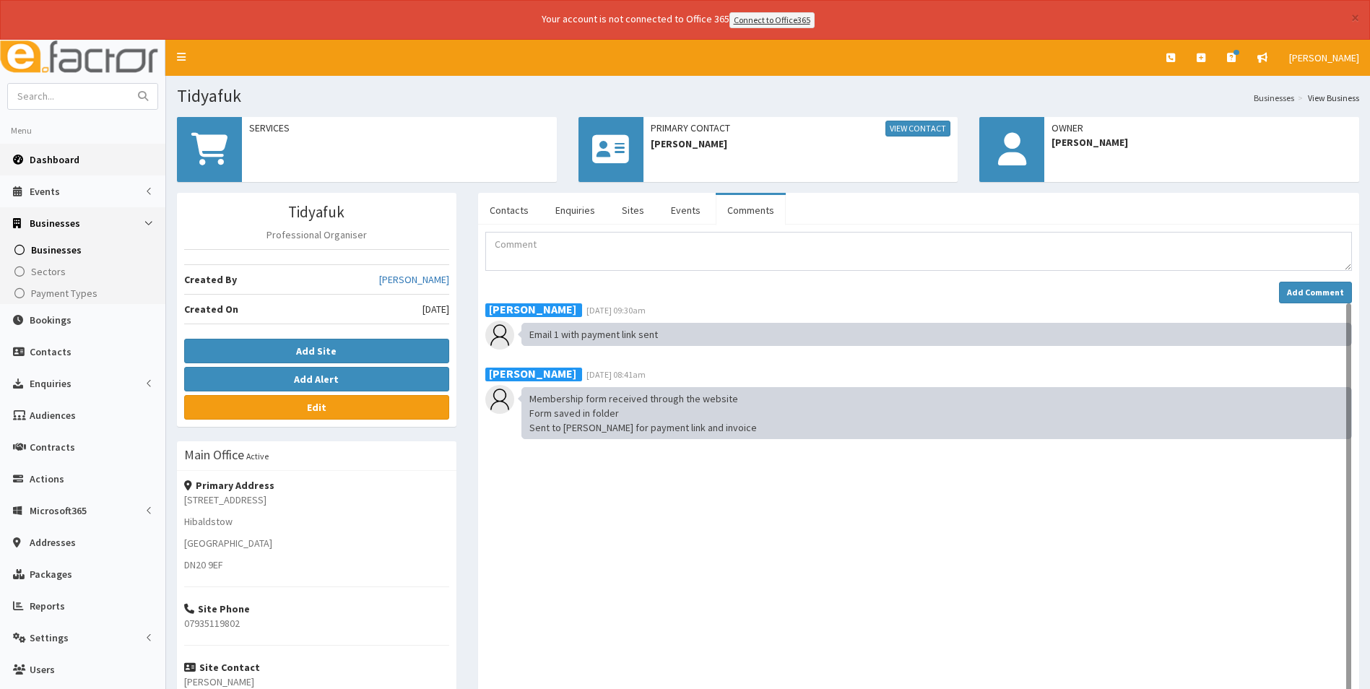
click at [74, 163] on span "Dashboard" at bounding box center [55, 159] width 50 height 13
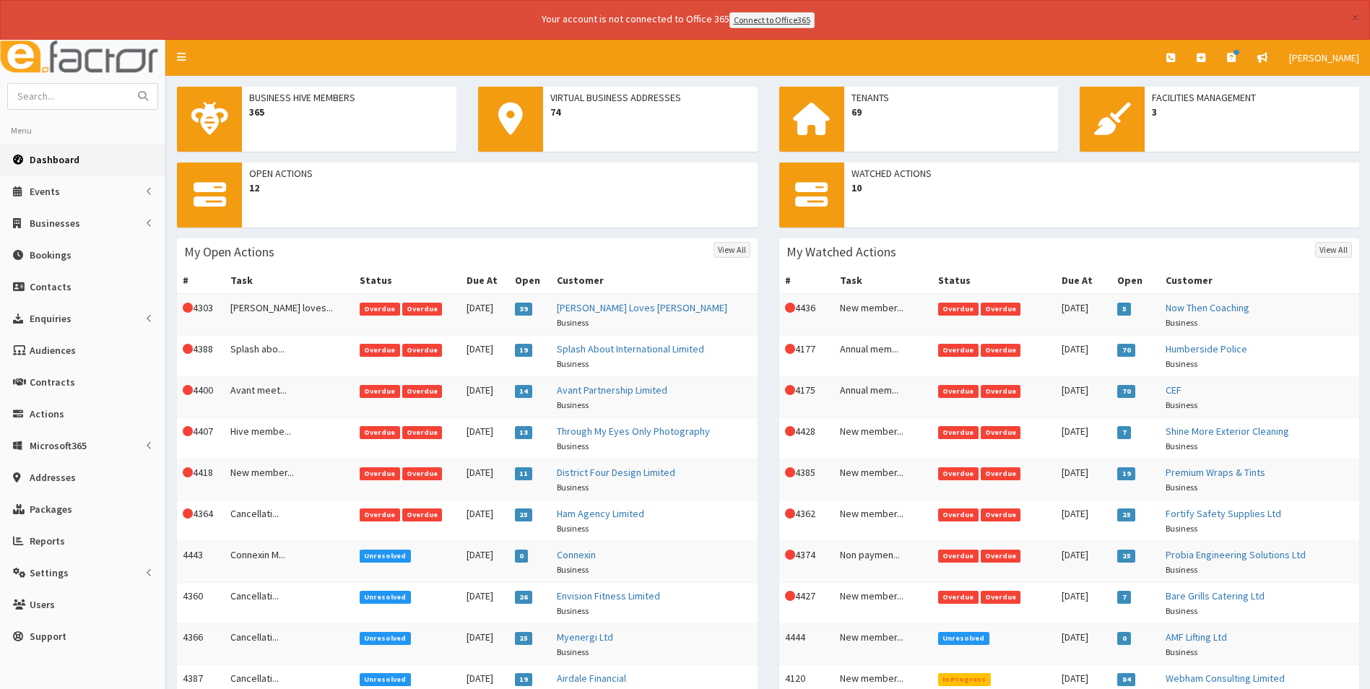
click at [51, 161] on span "Dashboard" at bounding box center [55, 159] width 50 height 13
click at [58, 149] on link "Dashboard" at bounding box center [82, 160] width 165 height 32
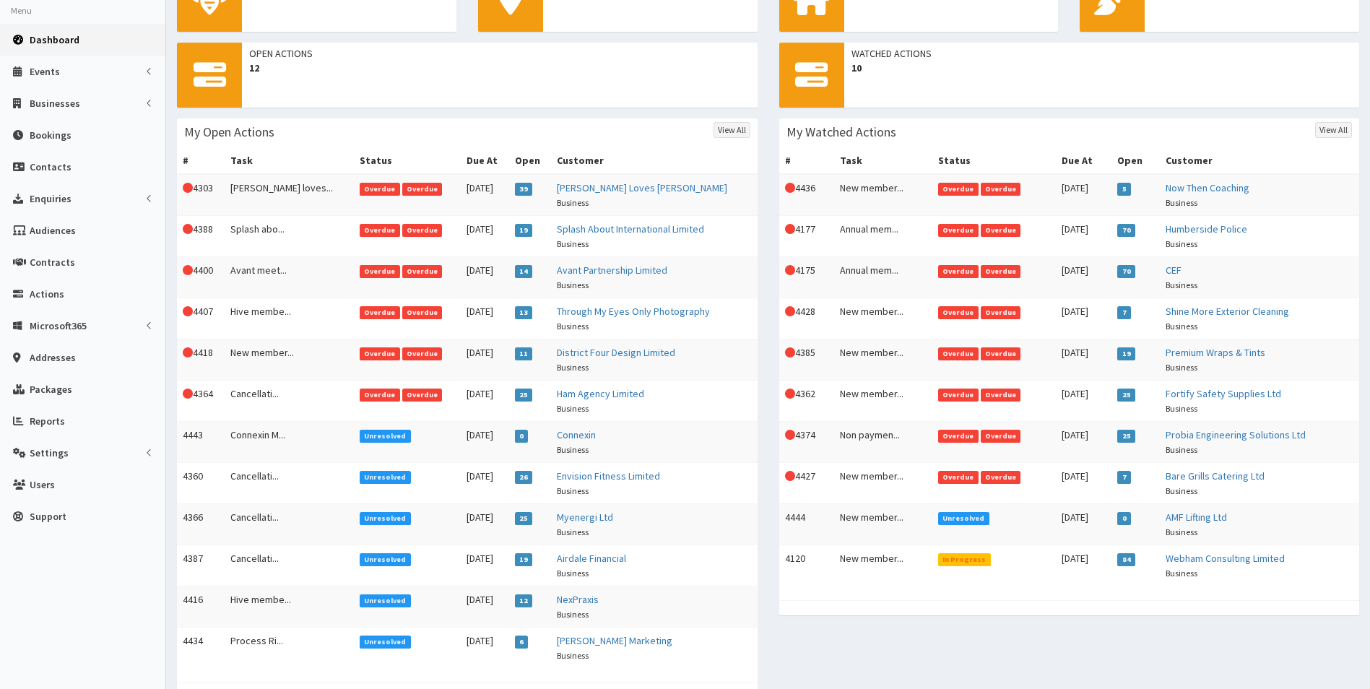
scroll to position [191, 0]
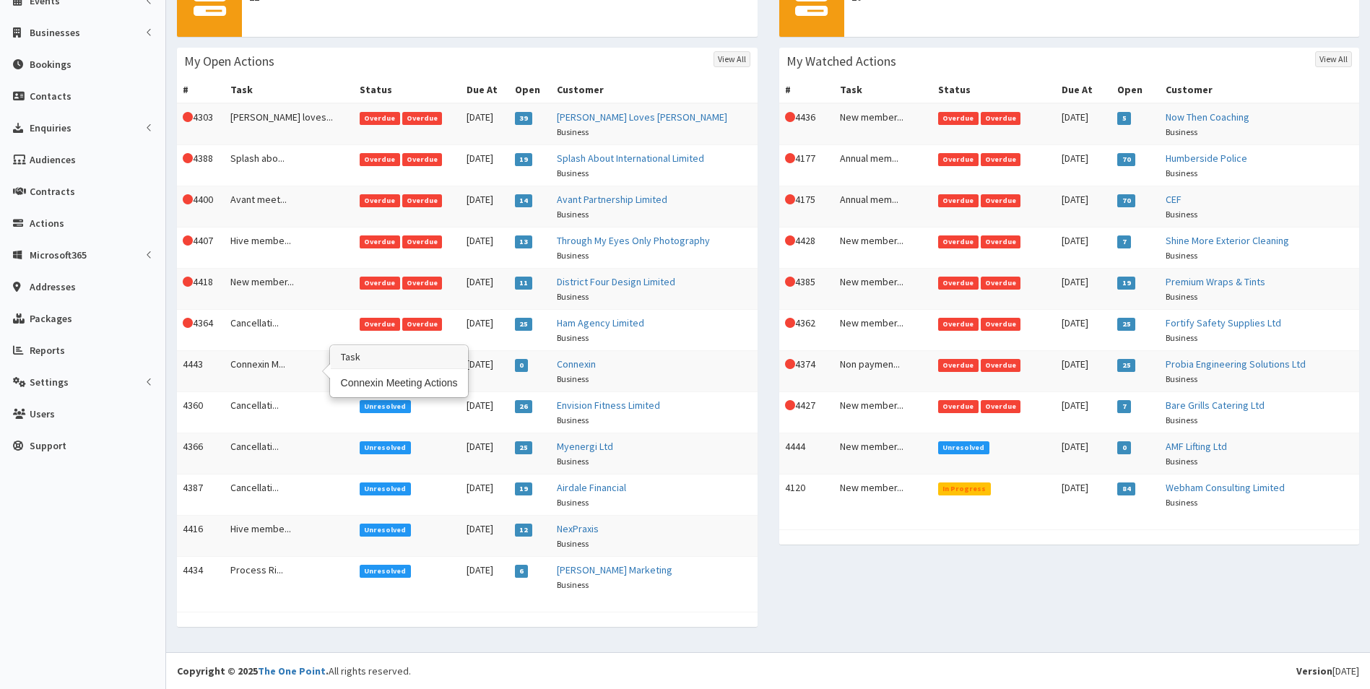
click at [277, 360] on td "Connexin M..." at bounding box center [289, 370] width 129 height 41
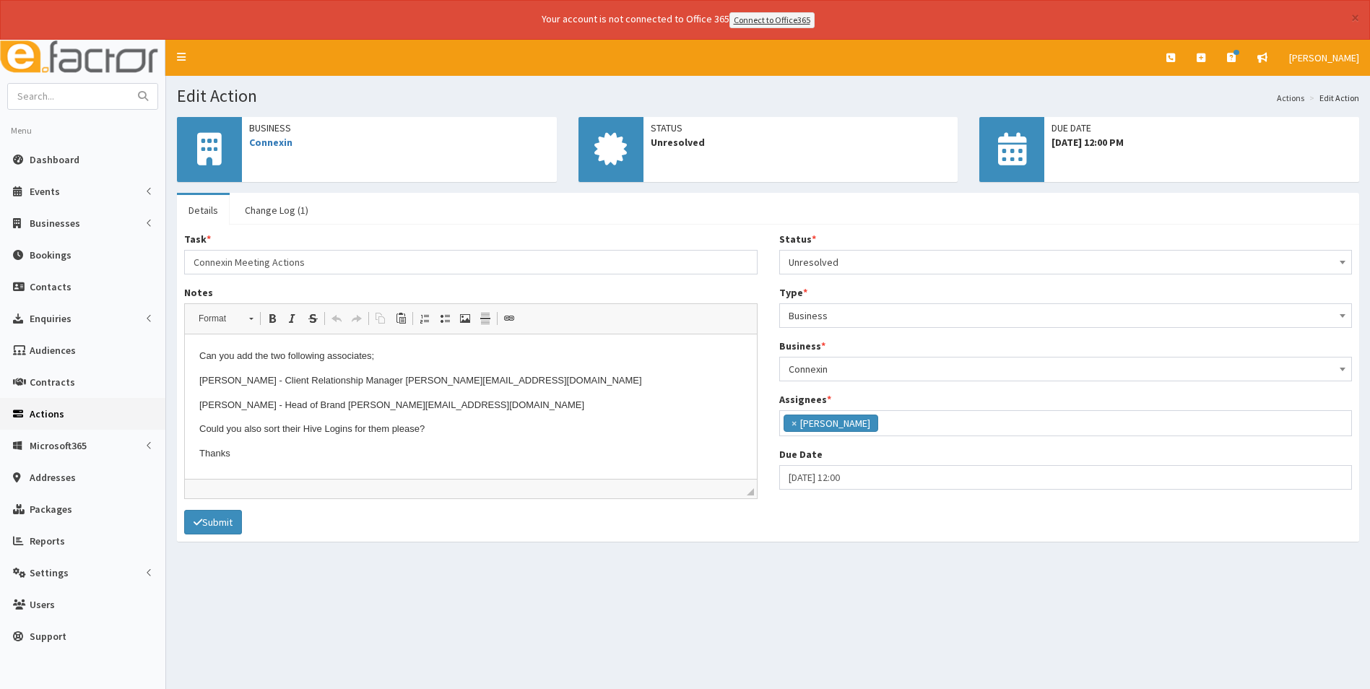
scroll to position [105, 0]
click at [90, 97] on input "text" at bounding box center [68, 96] width 121 height 25
type input "cpg"
click at [129, 84] on button "submit" at bounding box center [143, 96] width 29 height 25
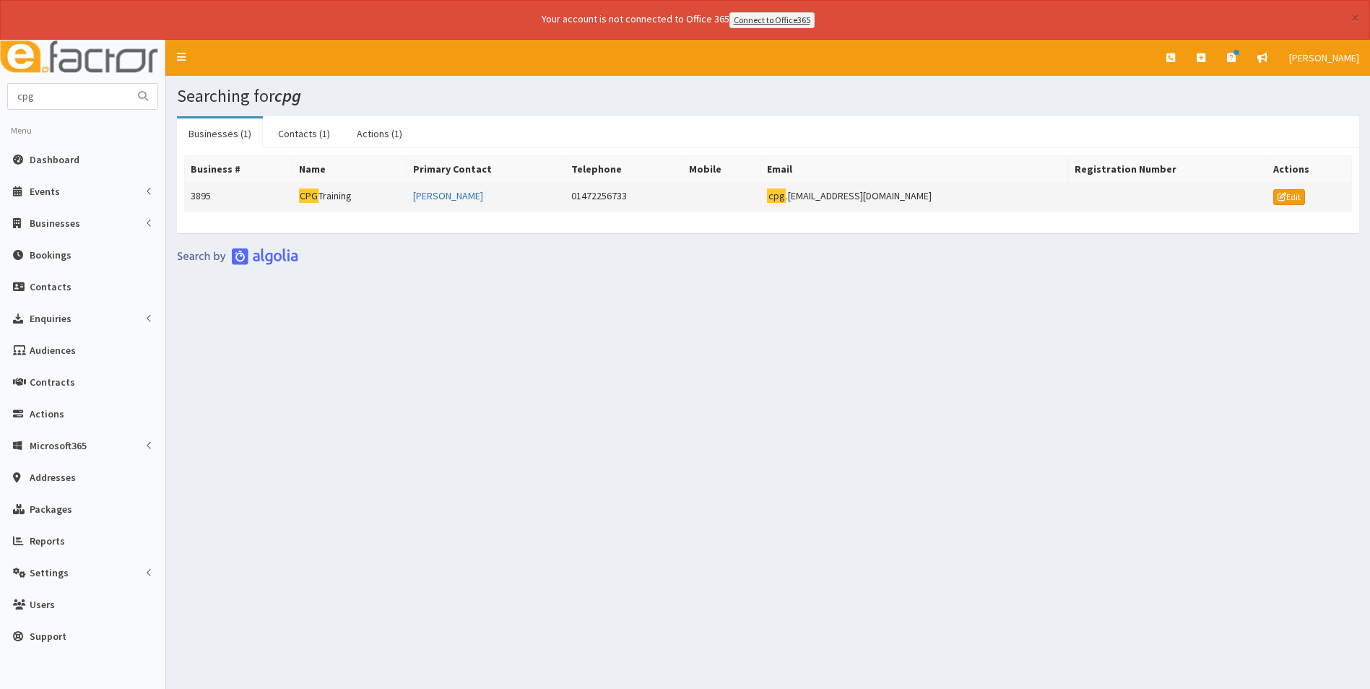
click at [341, 191] on td "CPG Training" at bounding box center [349, 196] width 114 height 29
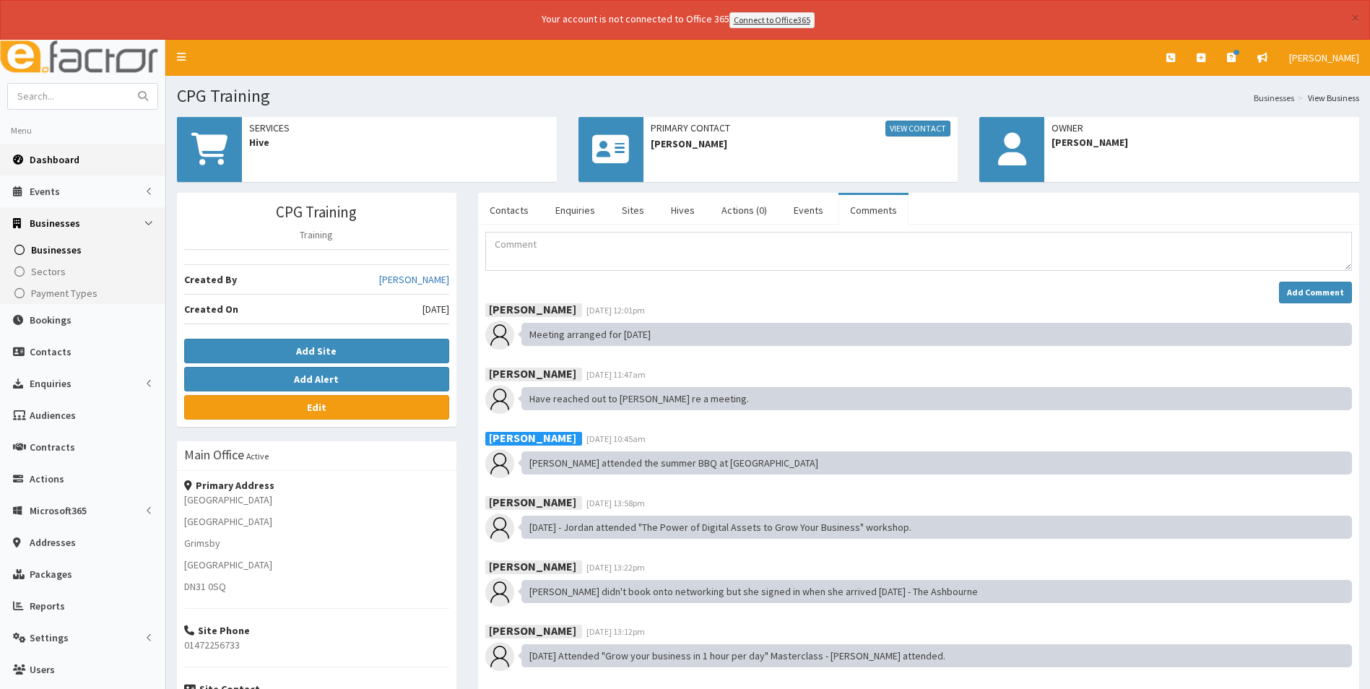
click at [74, 160] on span "Dashboard" at bounding box center [55, 159] width 50 height 13
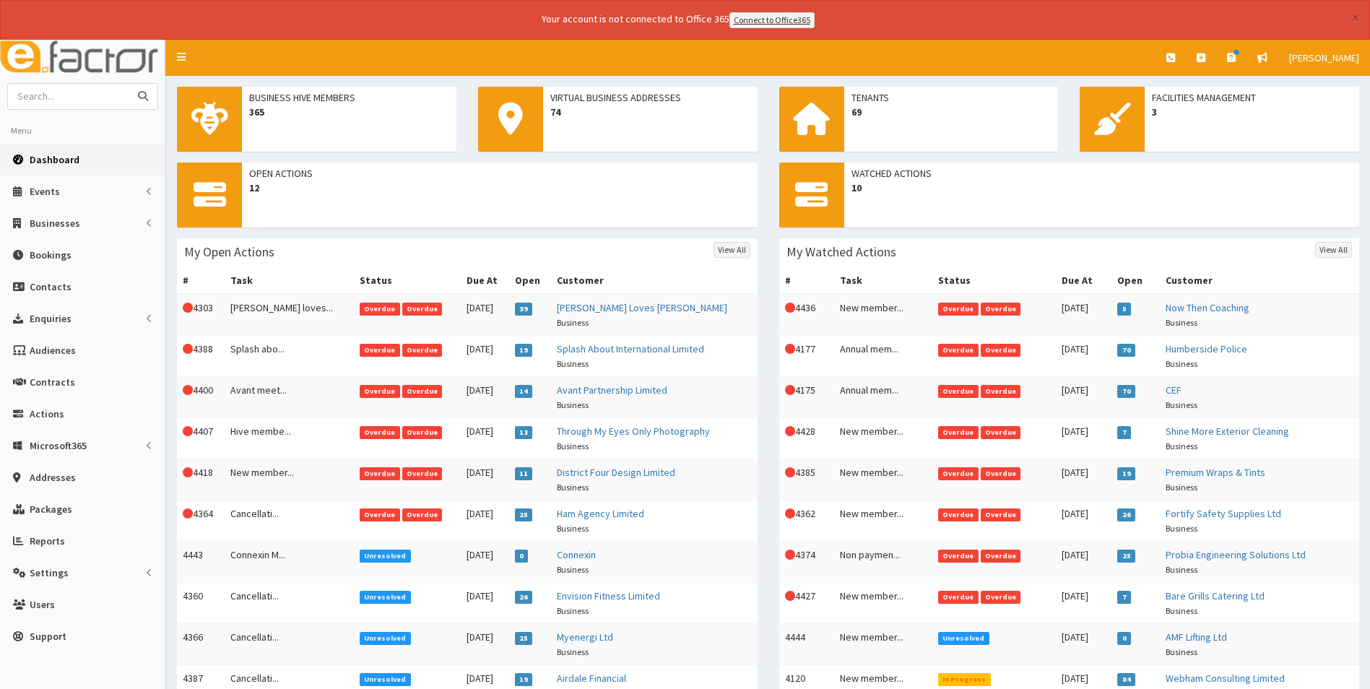
click at [89, 105] on input "text" at bounding box center [68, 96] width 121 height 25
type input "clippers"
click at [129, 84] on button "submit" at bounding box center [143, 96] width 29 height 25
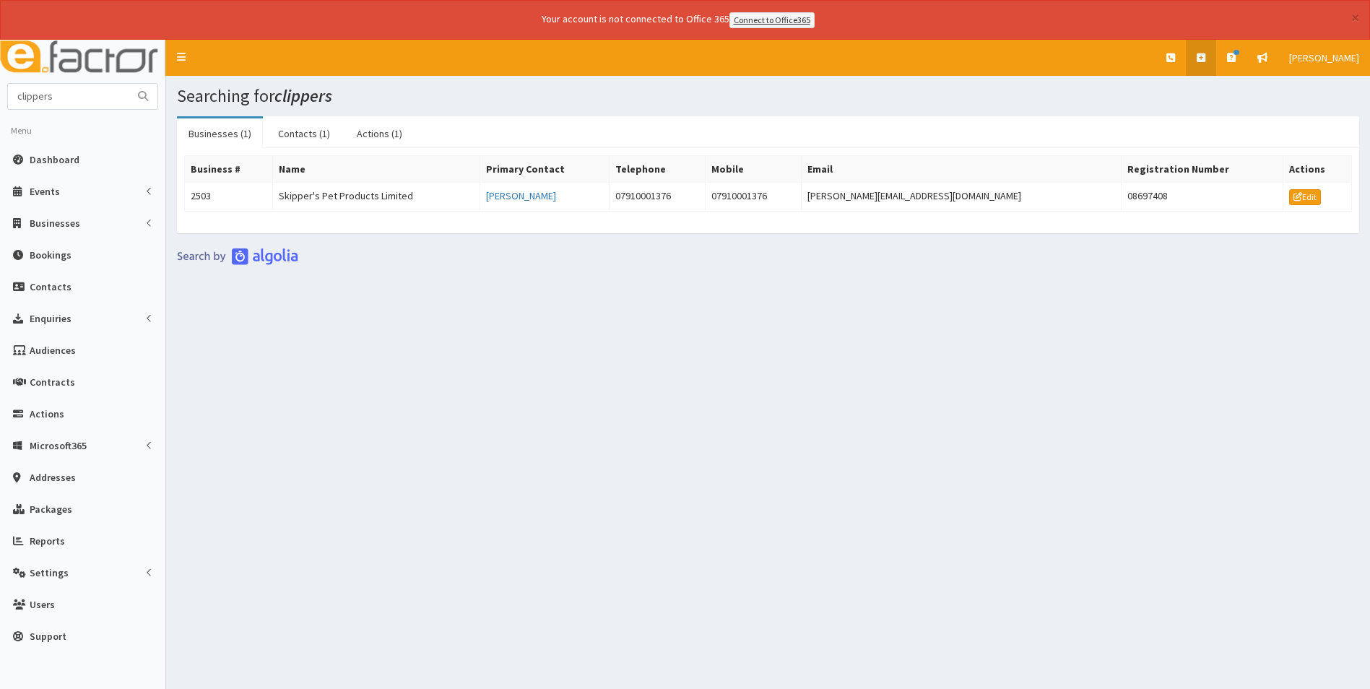
click at [1208, 56] on link at bounding box center [1200, 58] width 30 height 36
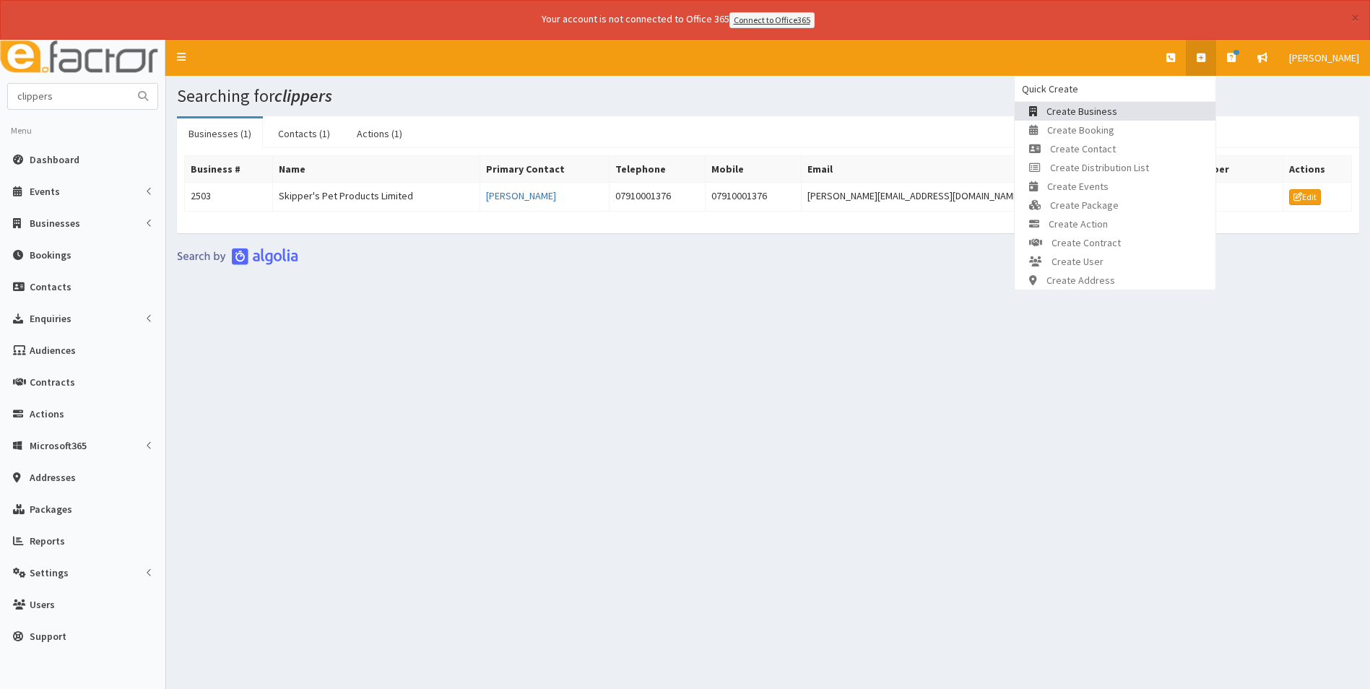
click at [1109, 109] on span "Create Business" at bounding box center [1081, 111] width 71 height 13
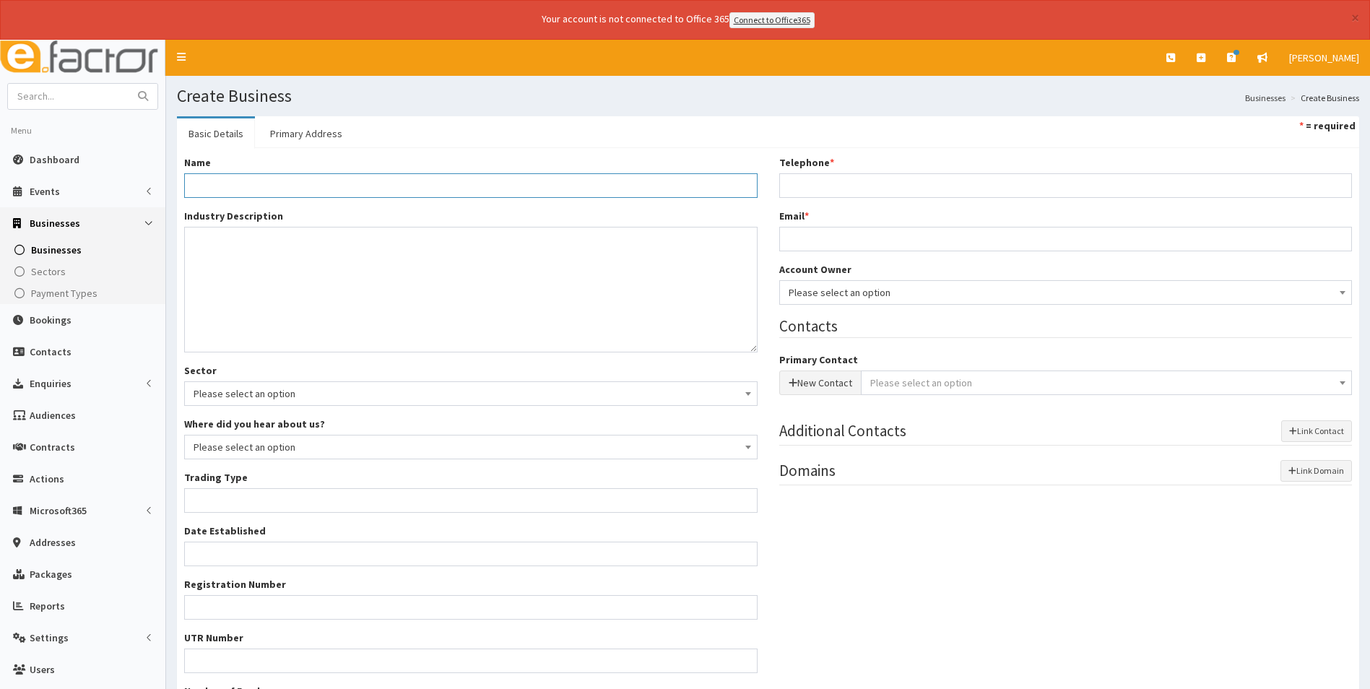
click at [279, 191] on input "Name *" at bounding box center [470, 185] width 573 height 25
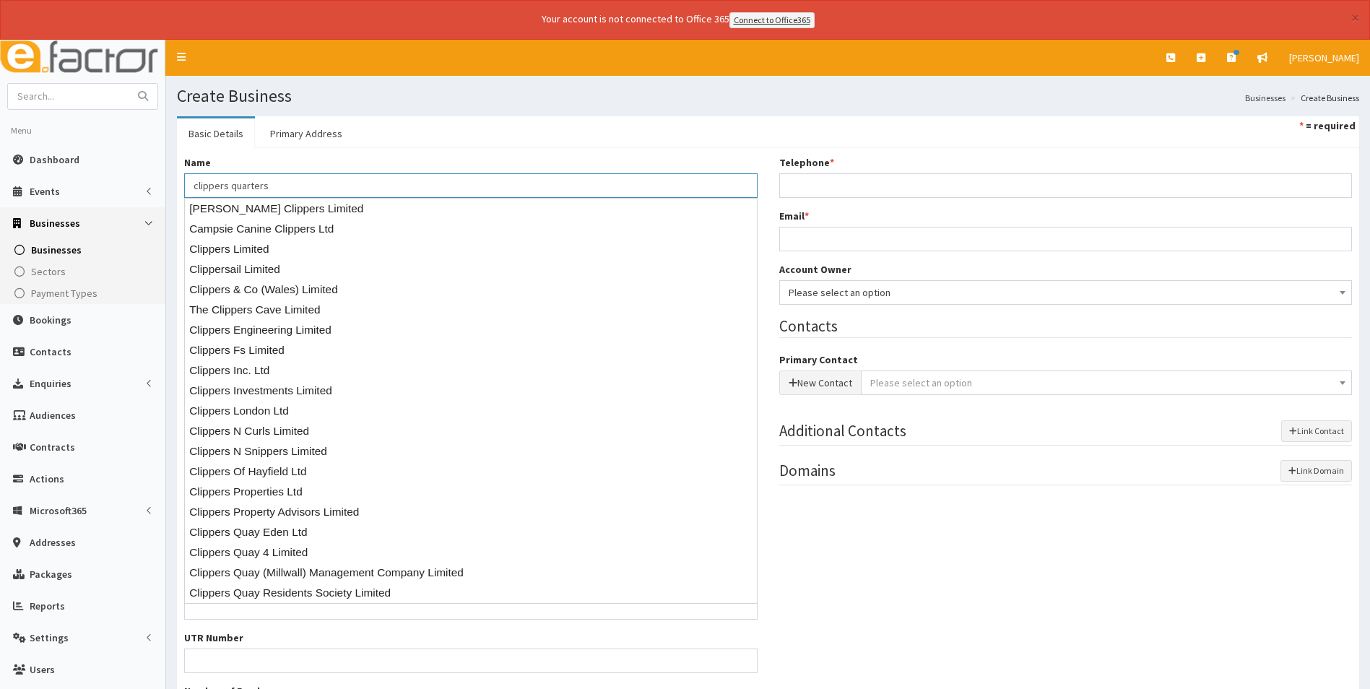
type input "clippers quarters"
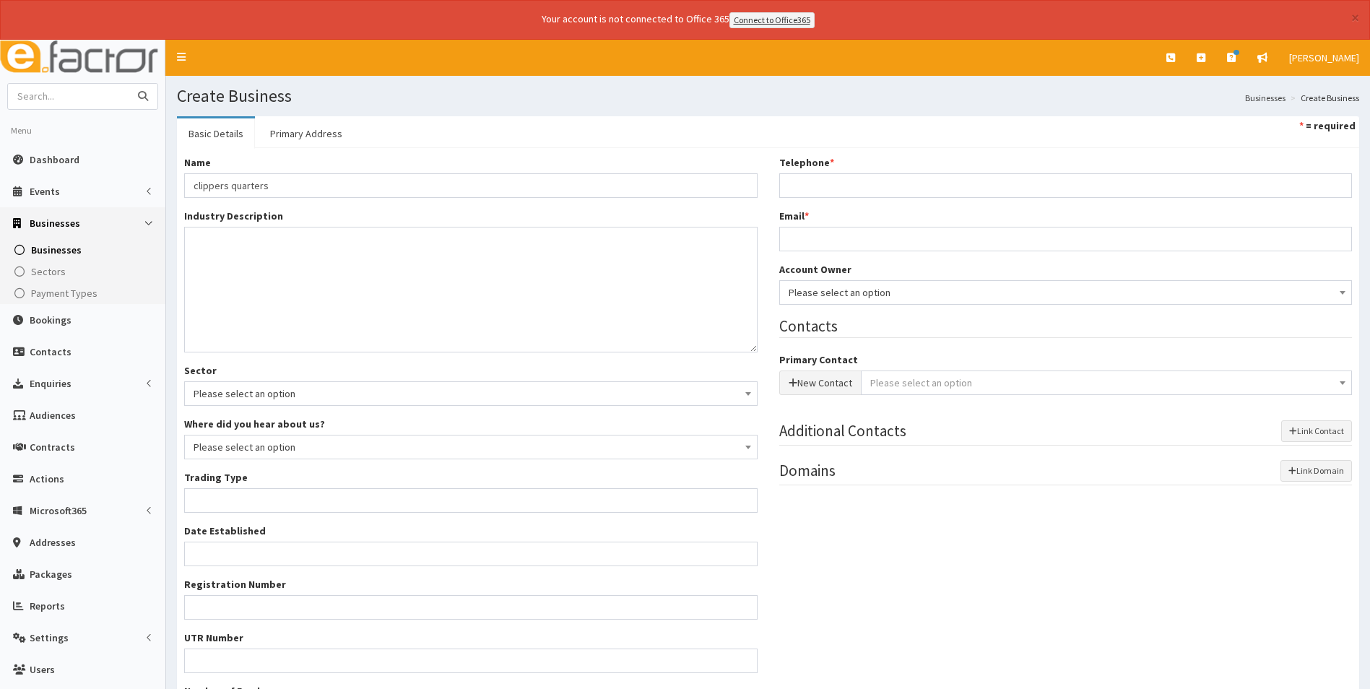
click at [86, 97] on input "text" at bounding box center [68, 96] width 121 height 25
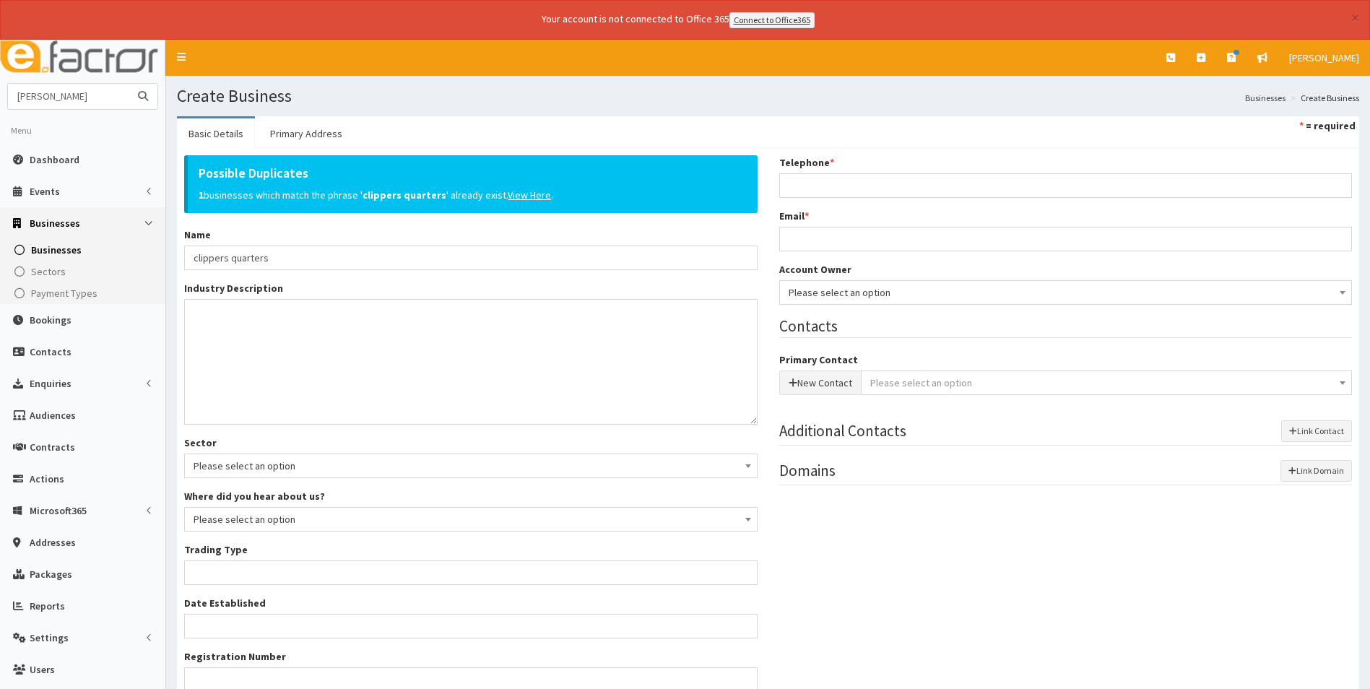
type input "[PERSON_NAME]"
click at [129, 84] on button "submit" at bounding box center [143, 96] width 29 height 25
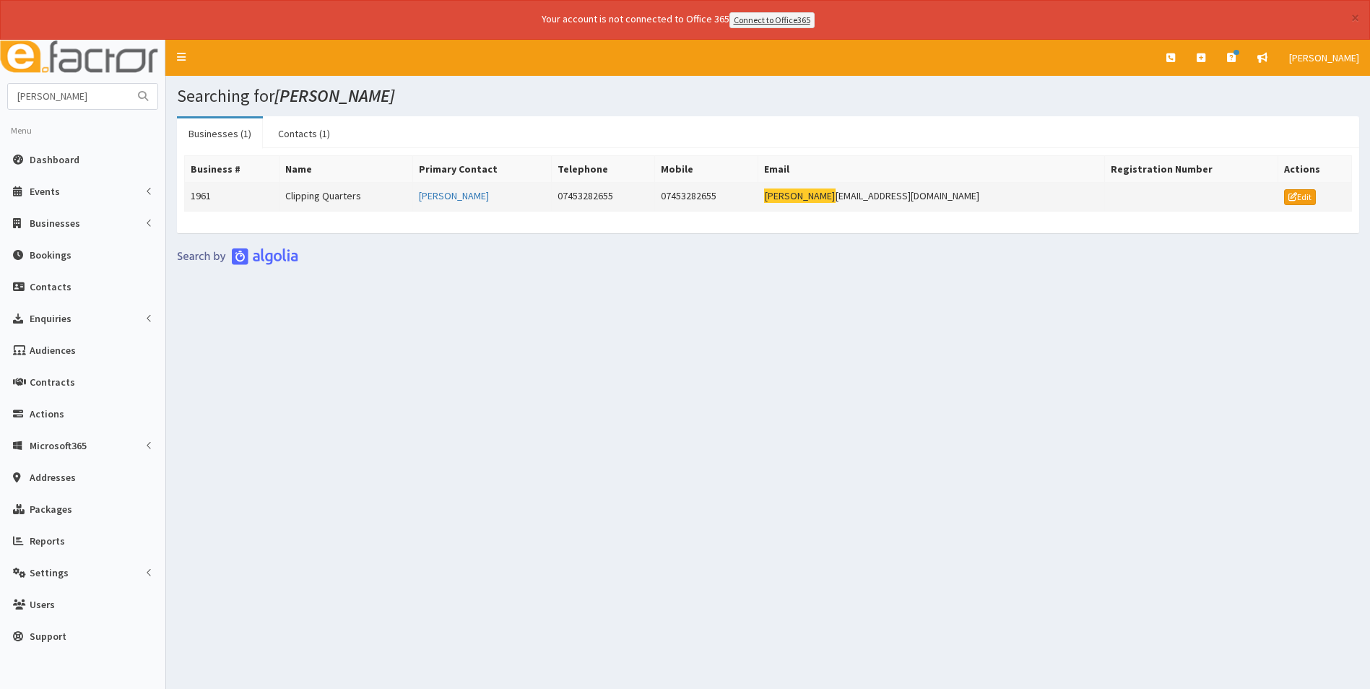
click at [326, 197] on td "Clipping Quarters" at bounding box center [346, 196] width 134 height 29
